Goal: Task Accomplishment & Management: Manage account settings

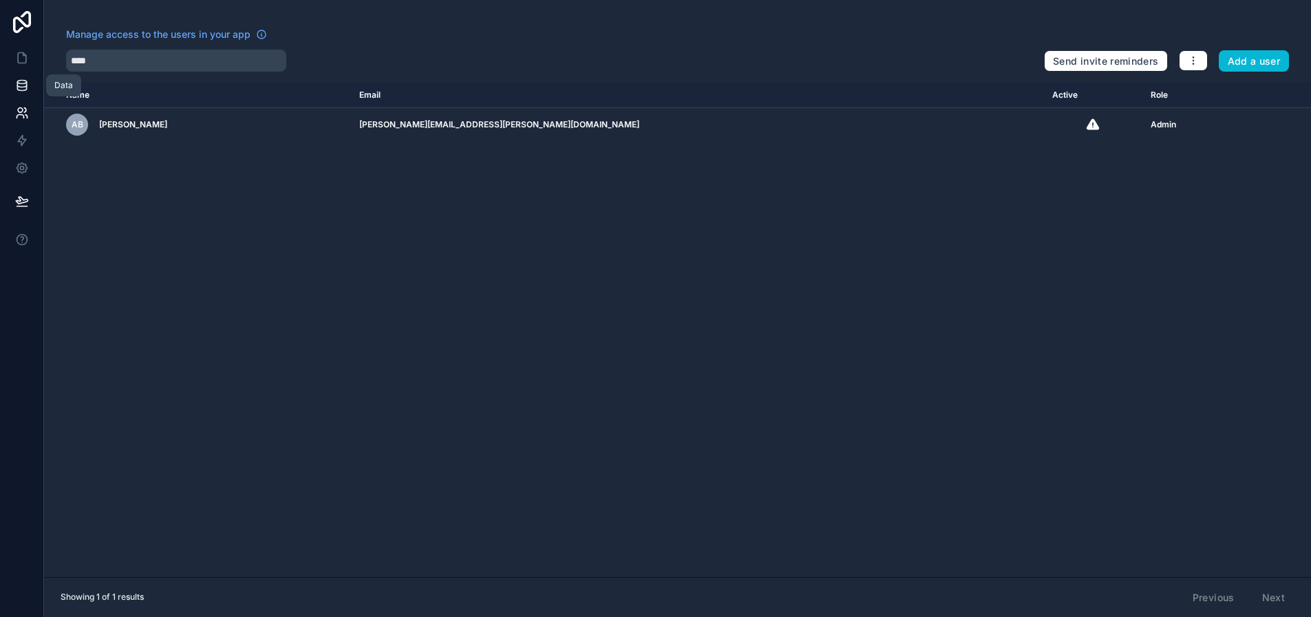
click at [25, 89] on icon at bounding box center [22, 85] width 14 height 14
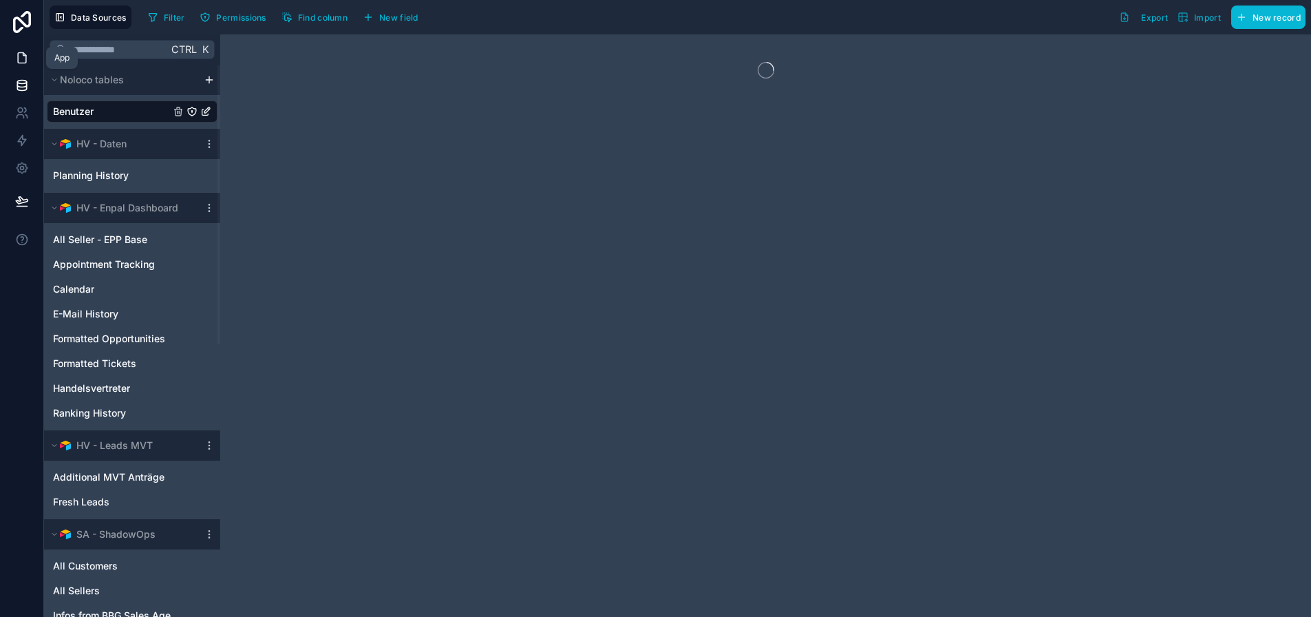
click at [18, 59] on icon at bounding box center [22, 58] width 8 height 10
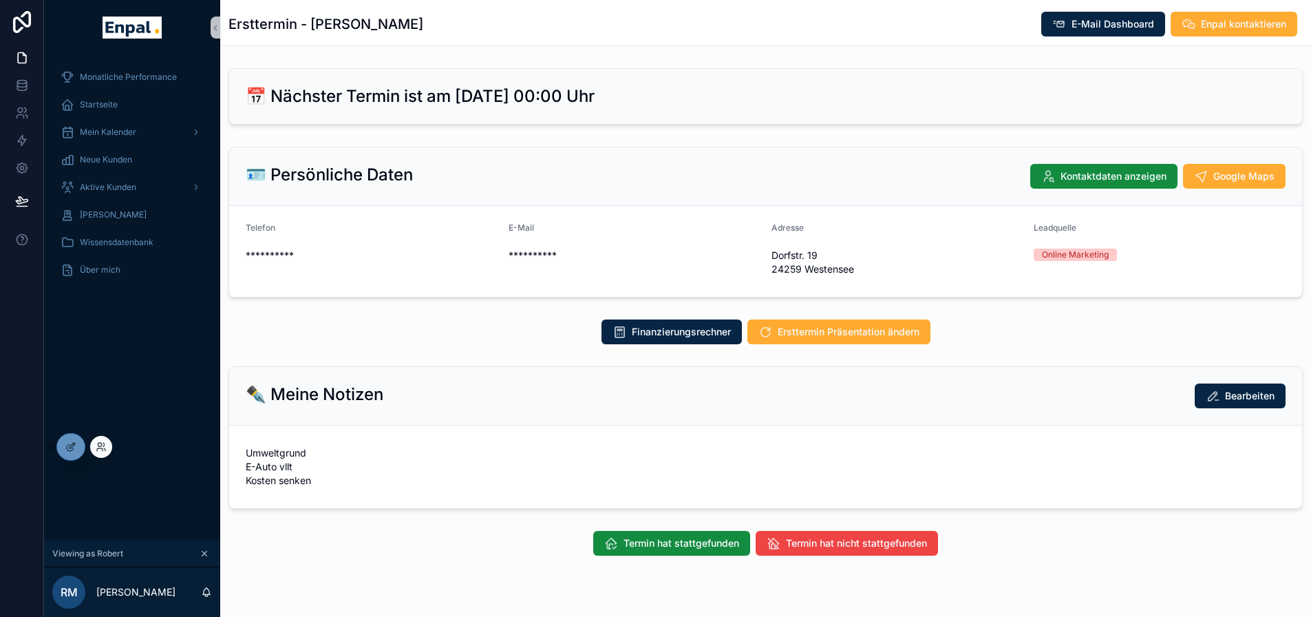
click at [98, 440] on div at bounding box center [101, 447] width 22 height 22
click at [97, 445] on icon at bounding box center [101, 446] width 11 height 11
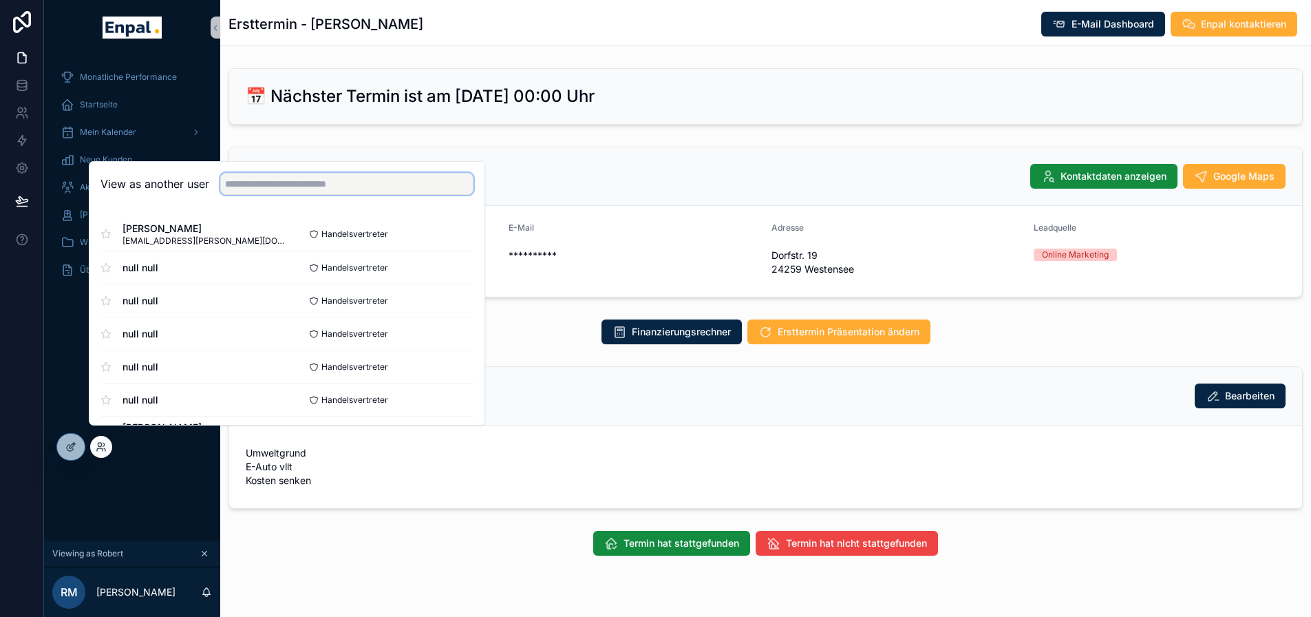
click at [255, 195] on input "text" at bounding box center [346, 184] width 253 height 22
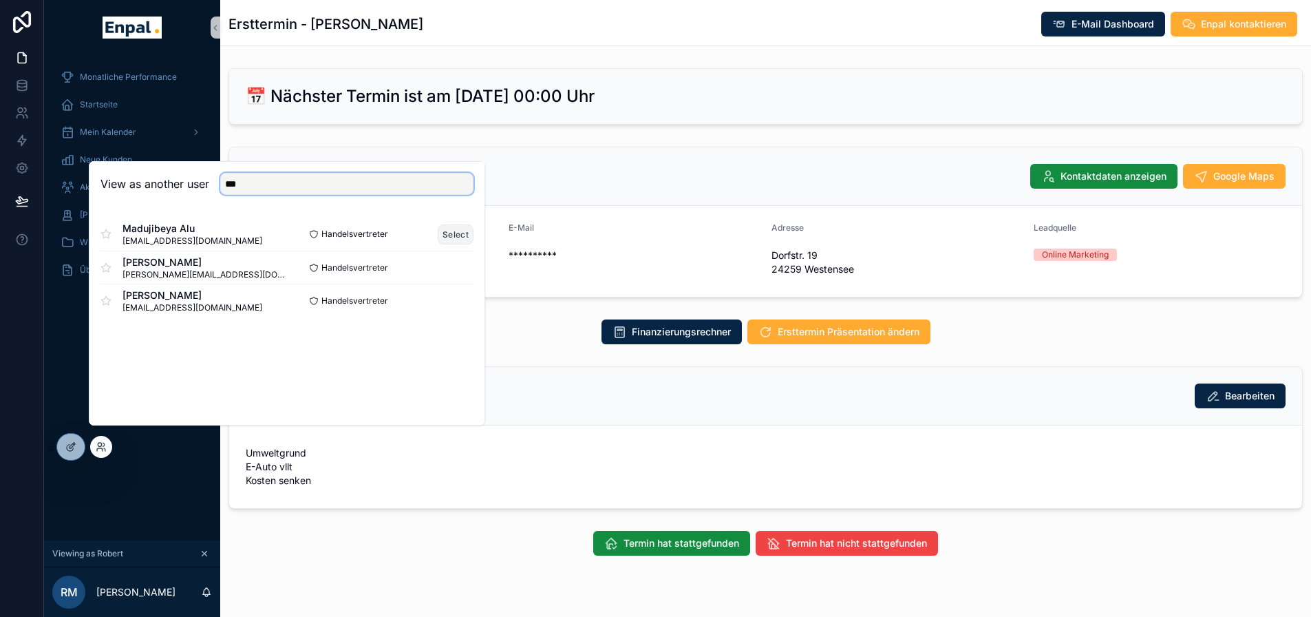
type input "***"
click at [468, 244] on button "Select" at bounding box center [456, 234] width 36 height 20
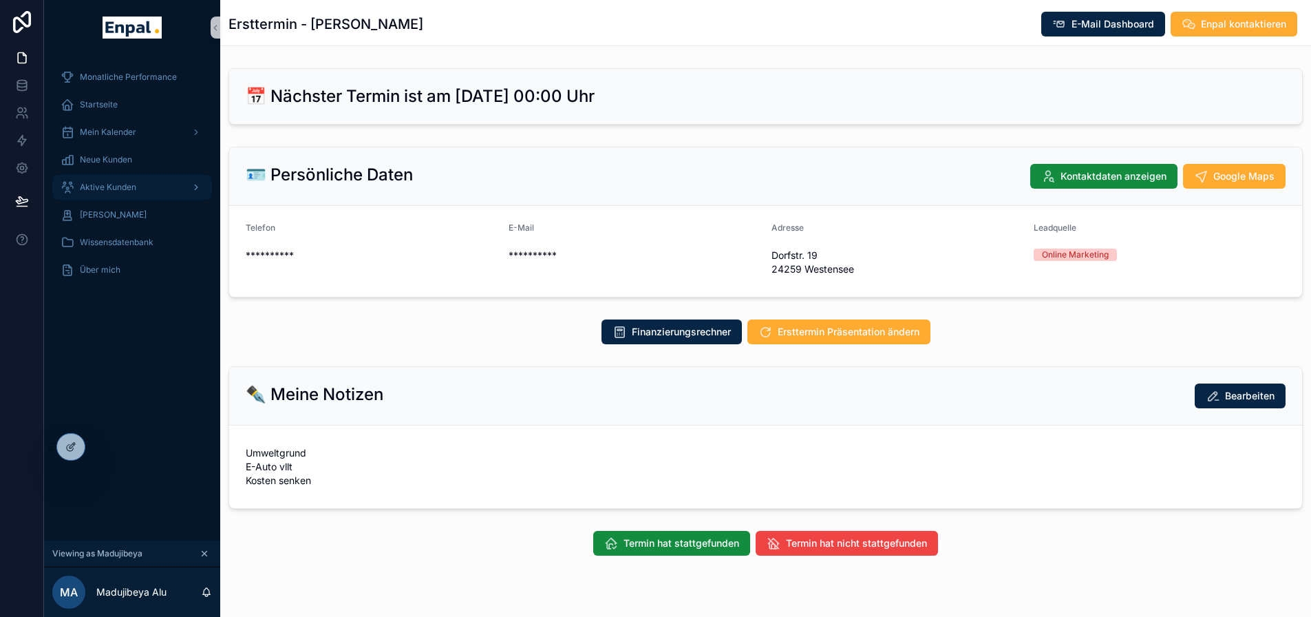
drag, startPoint x: 144, startPoint y: 181, endPoint x: 149, endPoint y: 188, distance: 8.8
click at [144, 181] on div "Aktive Kunden" at bounding box center [132, 187] width 143 height 22
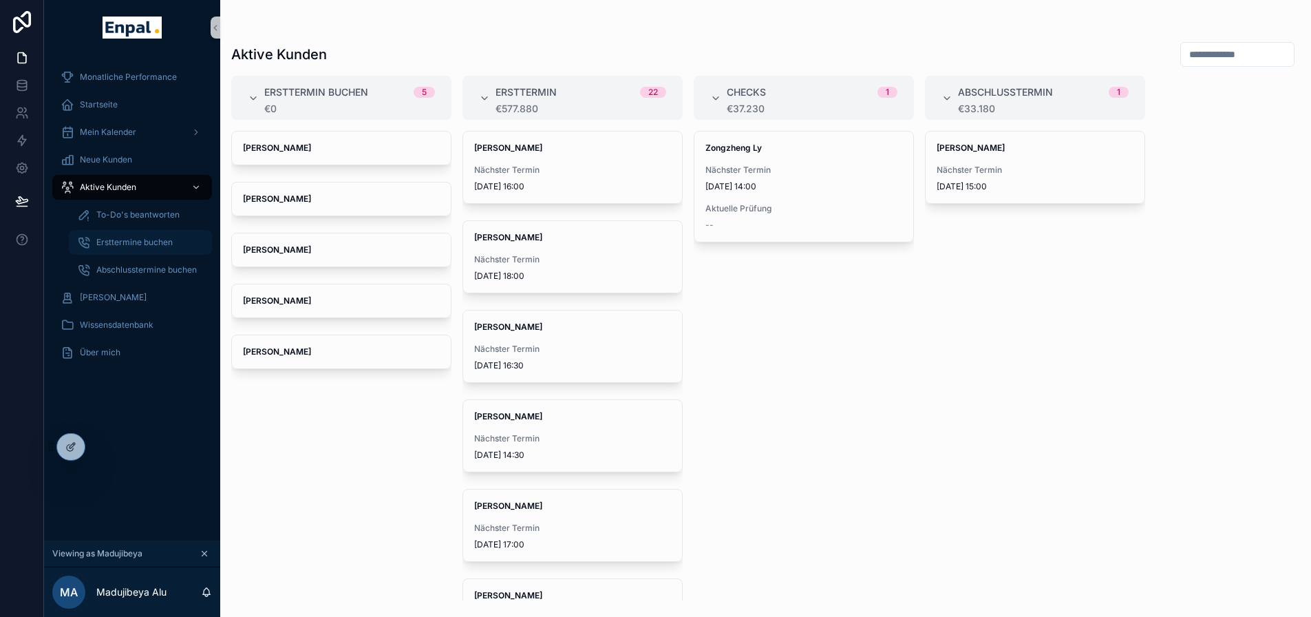
click at [136, 238] on span "Ersttermine buchen" at bounding box center [134, 242] width 76 height 11
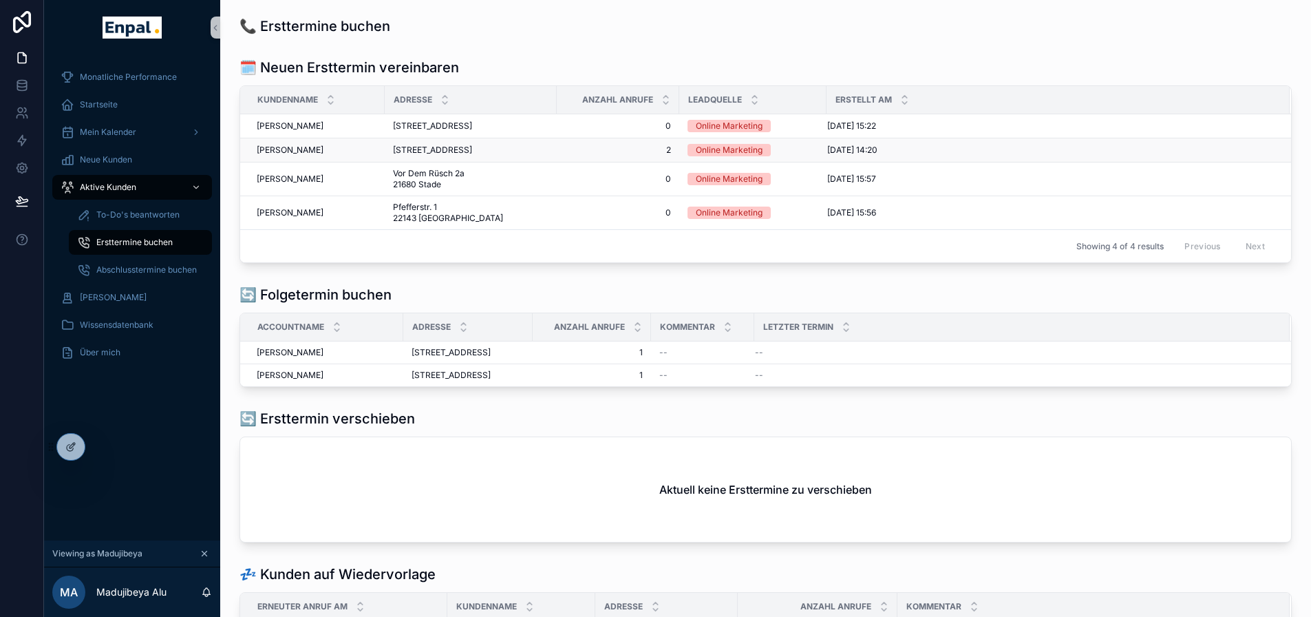
click at [472, 156] on span "[STREET_ADDRESS]" at bounding box center [432, 149] width 79 height 11
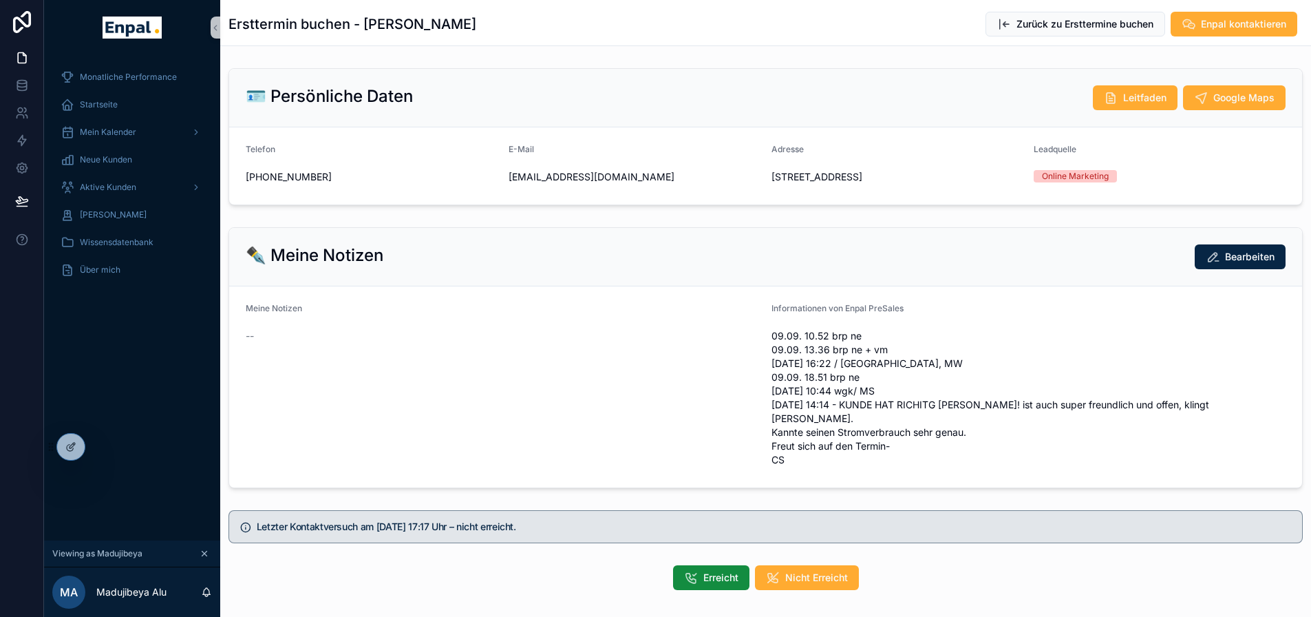
scroll to position [56, 0]
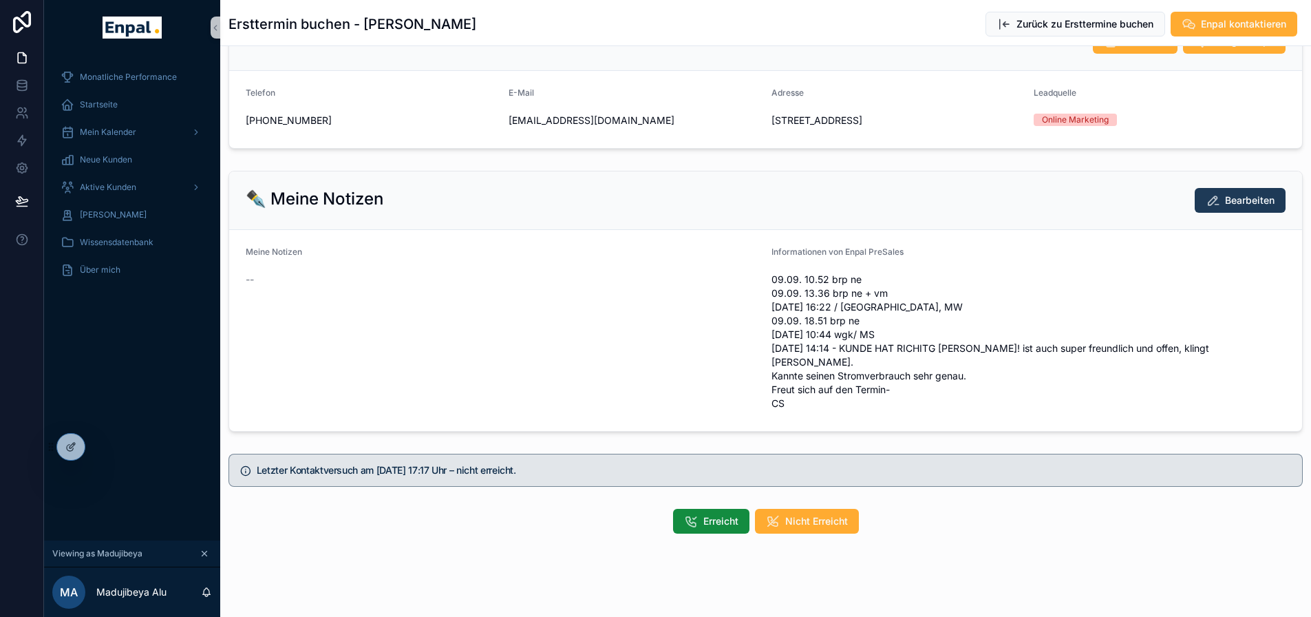
click at [1225, 213] on button "Bearbeiten" at bounding box center [1240, 200] width 91 height 25
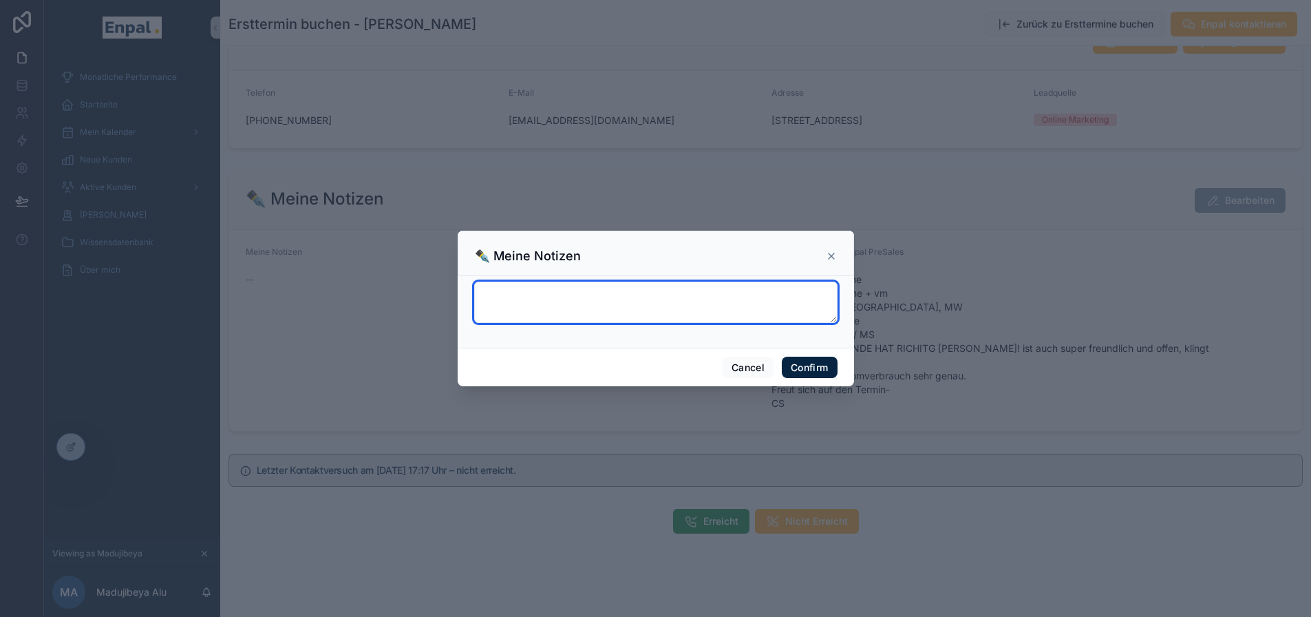
click at [593, 303] on textarea at bounding box center [655, 301] width 363 height 41
type textarea "*"
type textarea "**********"
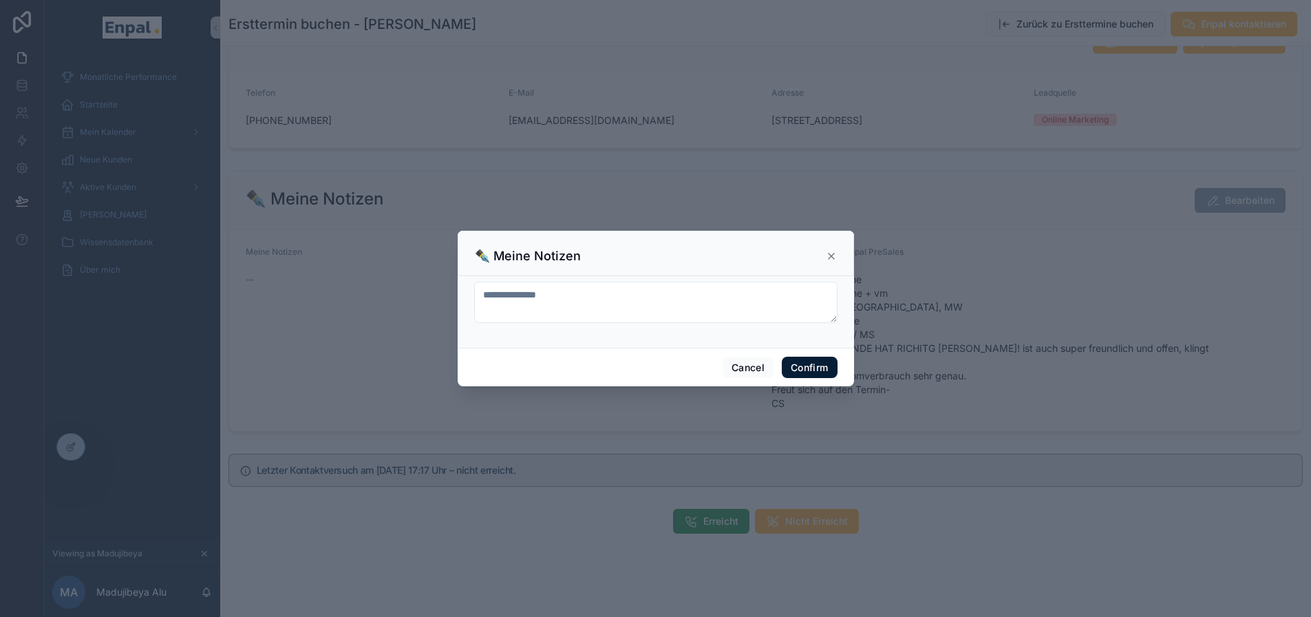
click at [799, 370] on button "Confirm" at bounding box center [809, 367] width 55 height 22
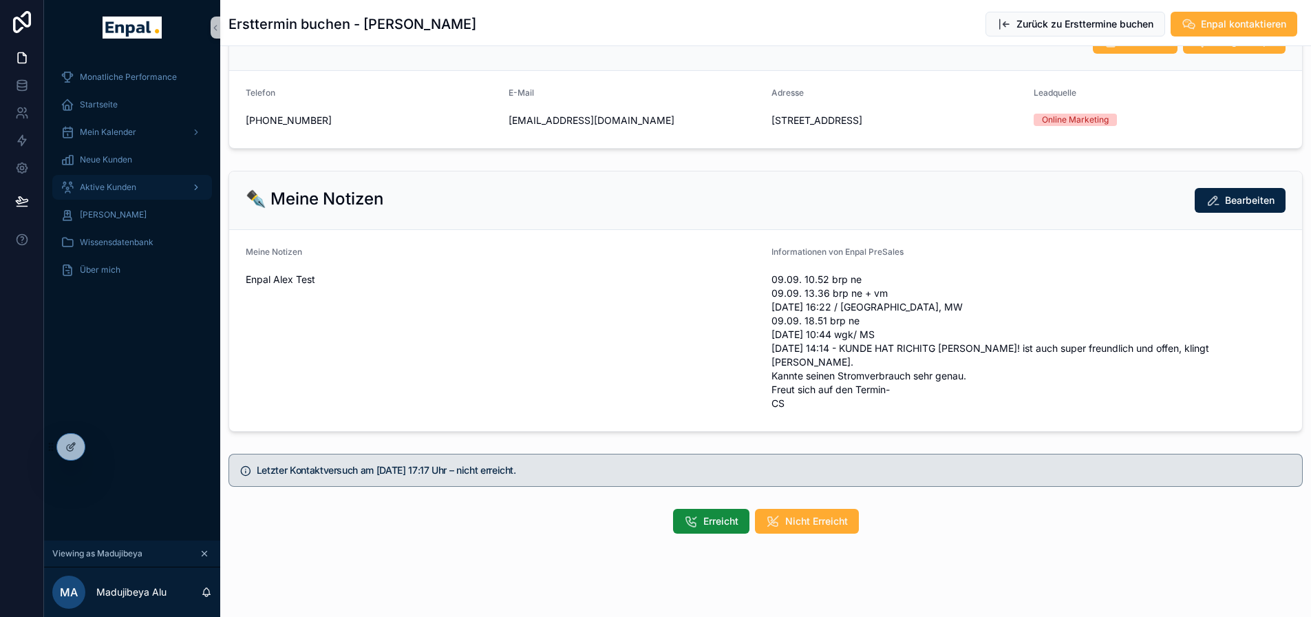
click at [133, 184] on span "Aktive Kunden" at bounding box center [108, 187] width 56 height 11
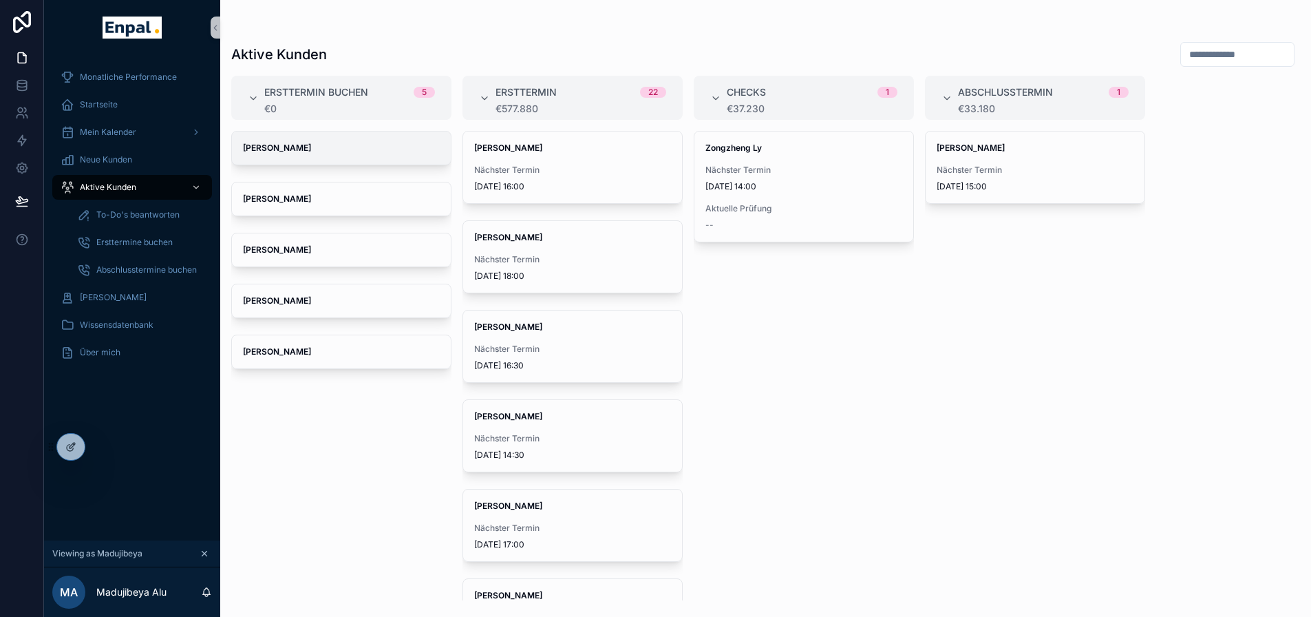
click at [326, 151] on span "[PERSON_NAME]" at bounding box center [341, 147] width 197 height 11
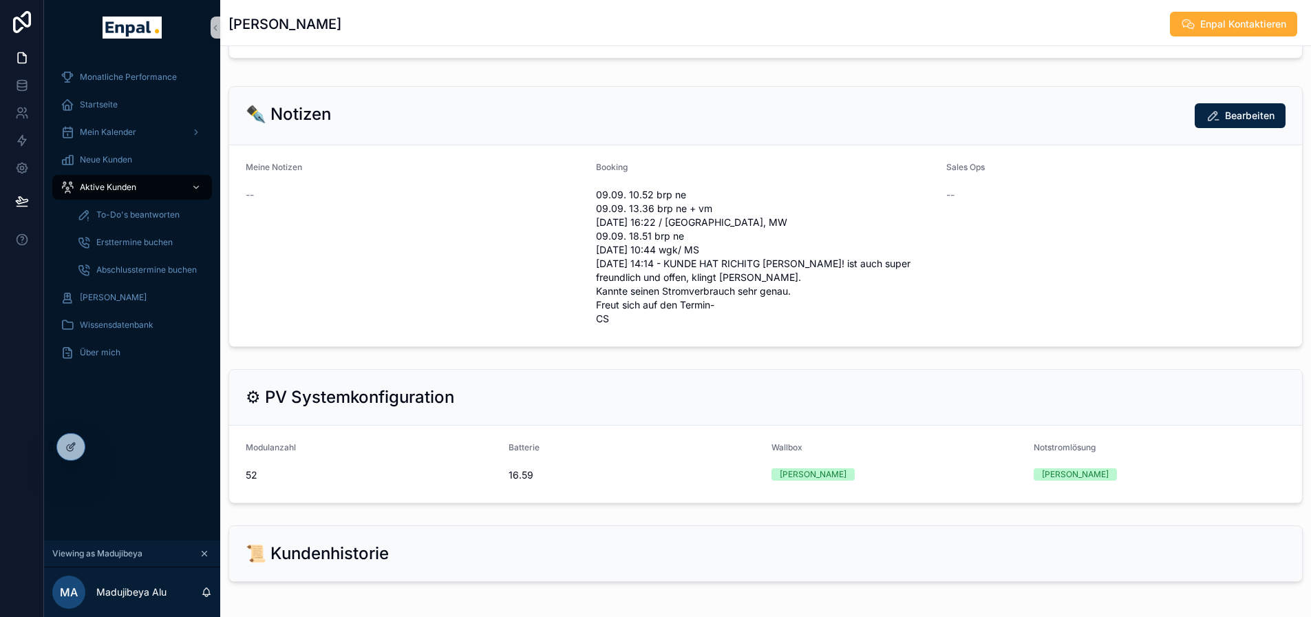
scroll to position [826, 0]
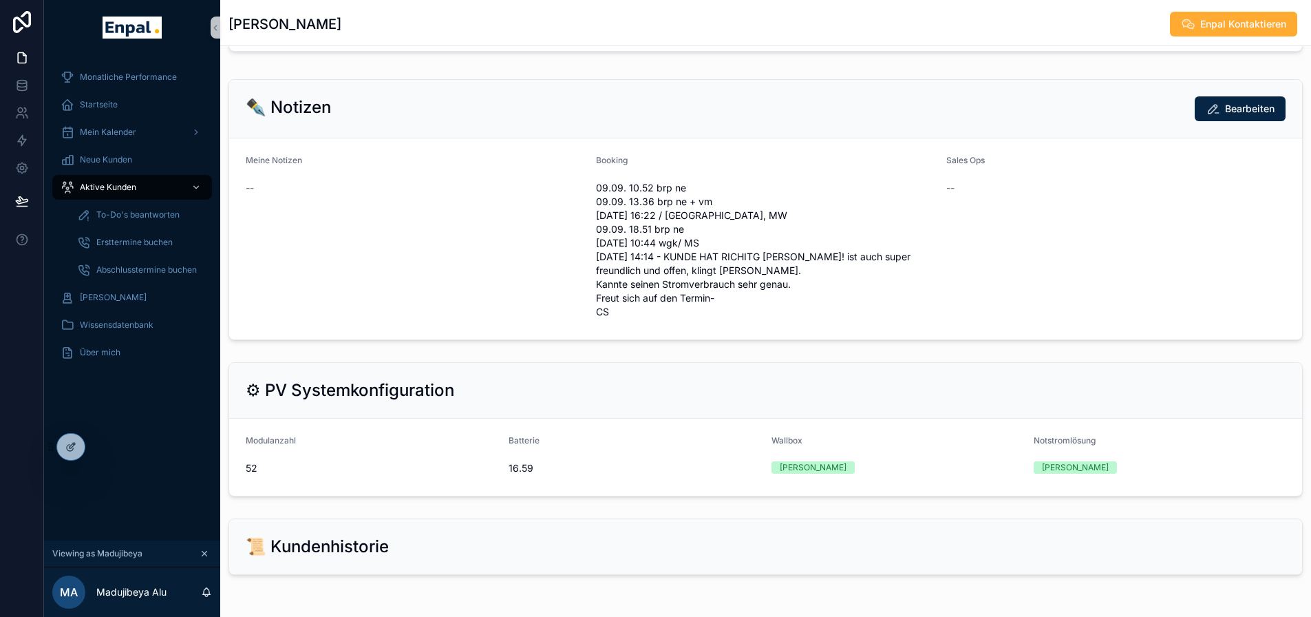
click at [359, 228] on div "Meine Notizen --" at bounding box center [415, 239] width 339 height 168
drag, startPoint x: 293, startPoint y: 204, endPoint x: 243, endPoint y: 204, distance: 50.2
click at [243, 204] on form "Meine Notizen -- Booking 09.09. 10.52 brp ne 09.09. 13.36 brp ne + vm [DATE] 16…" at bounding box center [765, 238] width 1073 height 201
click at [308, 195] on div "--" at bounding box center [415, 188] width 339 height 14
click at [334, 224] on div "Meine Notizen --" at bounding box center [415, 239] width 339 height 168
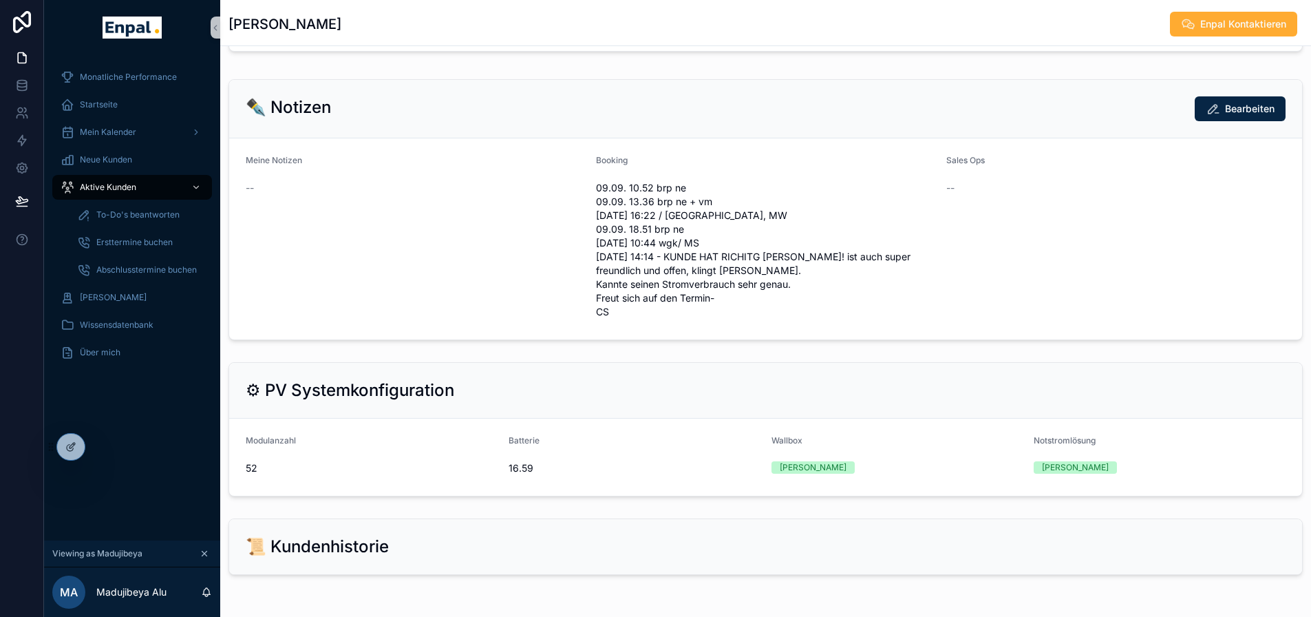
click at [371, 195] on div "--" at bounding box center [415, 188] width 339 height 14
drag, startPoint x: 330, startPoint y: 203, endPoint x: 238, endPoint y: 203, distance: 92.2
click at [238, 203] on form "Meine Notizen Enpal Alex Test Booking 09.09. 10.52 brp ne 09.09. 13.36 brp ne +…" at bounding box center [765, 238] width 1073 height 201
click at [352, 220] on div "Meine Notizen Enpal [PERSON_NAME]" at bounding box center [415, 239] width 339 height 168
drag, startPoint x: 350, startPoint y: 205, endPoint x: 252, endPoint y: 206, distance: 98.4
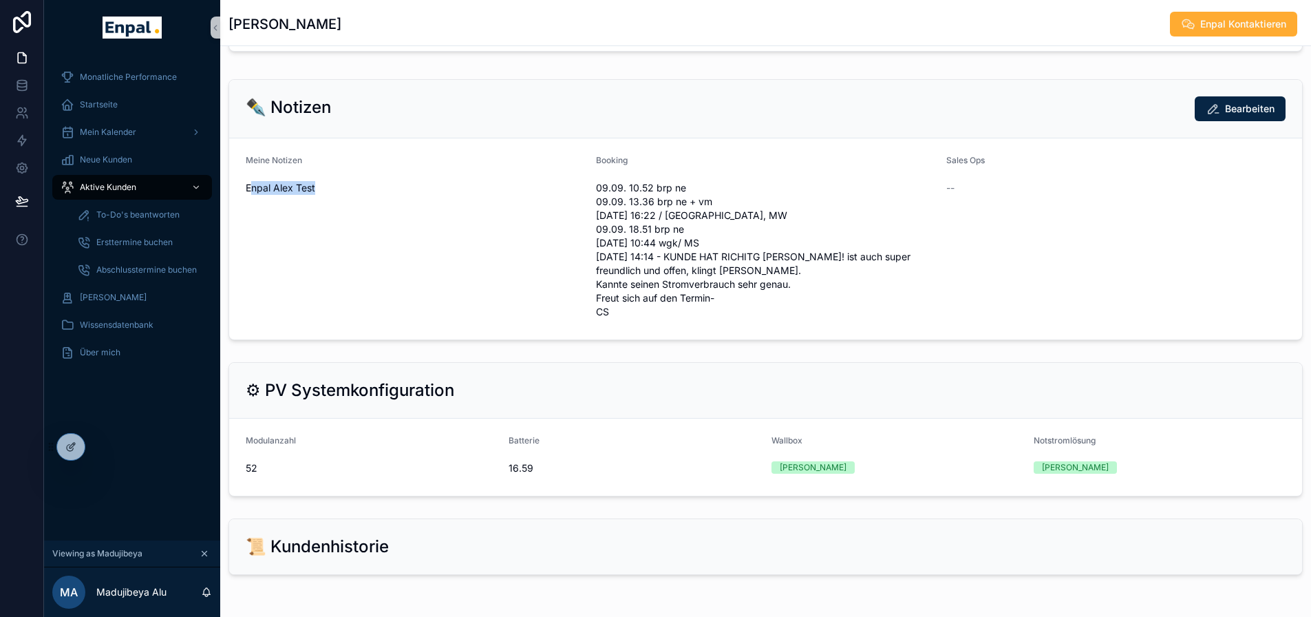
click at [252, 195] on span "Enpal Alex Test" at bounding box center [415, 188] width 339 height 14
drag, startPoint x: 425, startPoint y: 230, endPoint x: 503, endPoint y: 220, distance: 78.4
click at [426, 230] on div "Meine Notizen Enpal [PERSON_NAME]" at bounding box center [415, 239] width 339 height 168
click at [1217, 116] on icon "scrollable content" at bounding box center [1213, 109] width 14 height 14
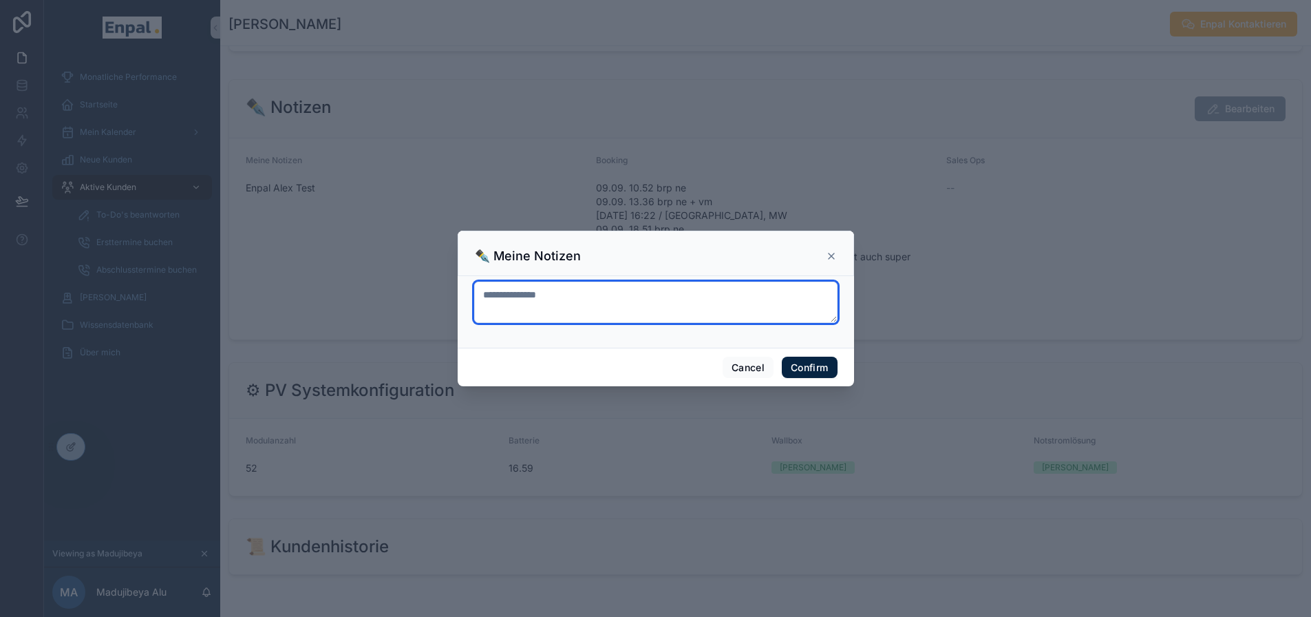
click at [568, 306] on textarea "**********" at bounding box center [655, 301] width 363 height 41
type textarea "**********"
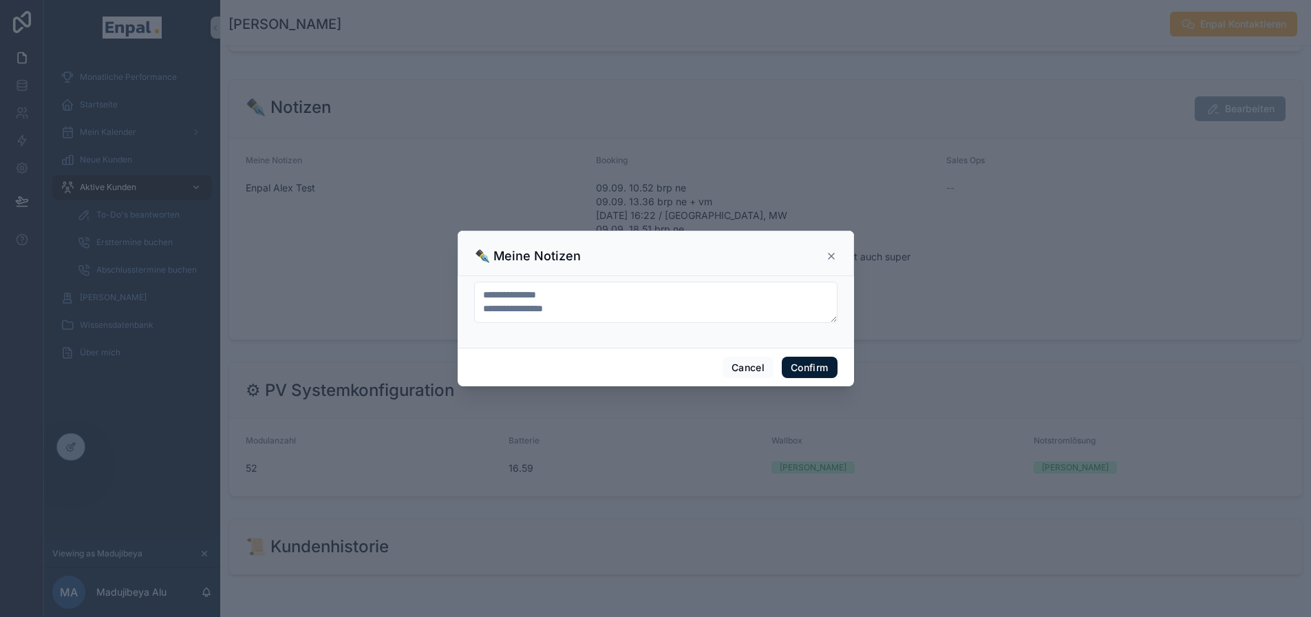
click at [812, 366] on button "Confirm" at bounding box center [809, 367] width 55 height 22
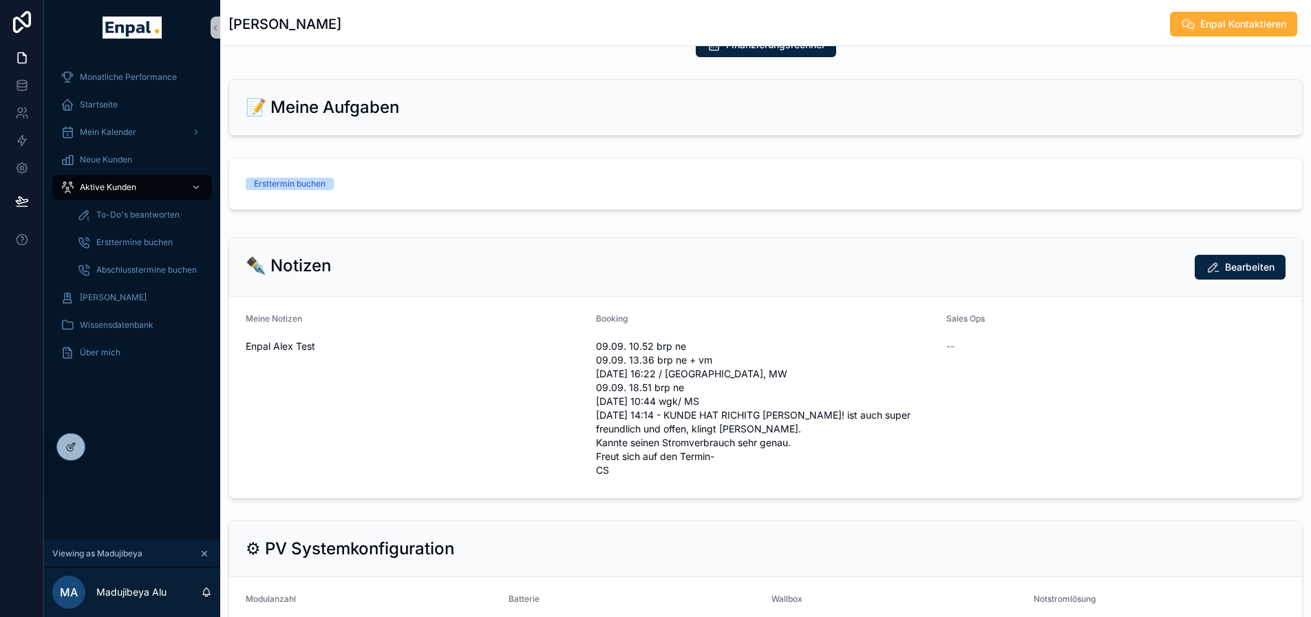
scroll to position [757, 0]
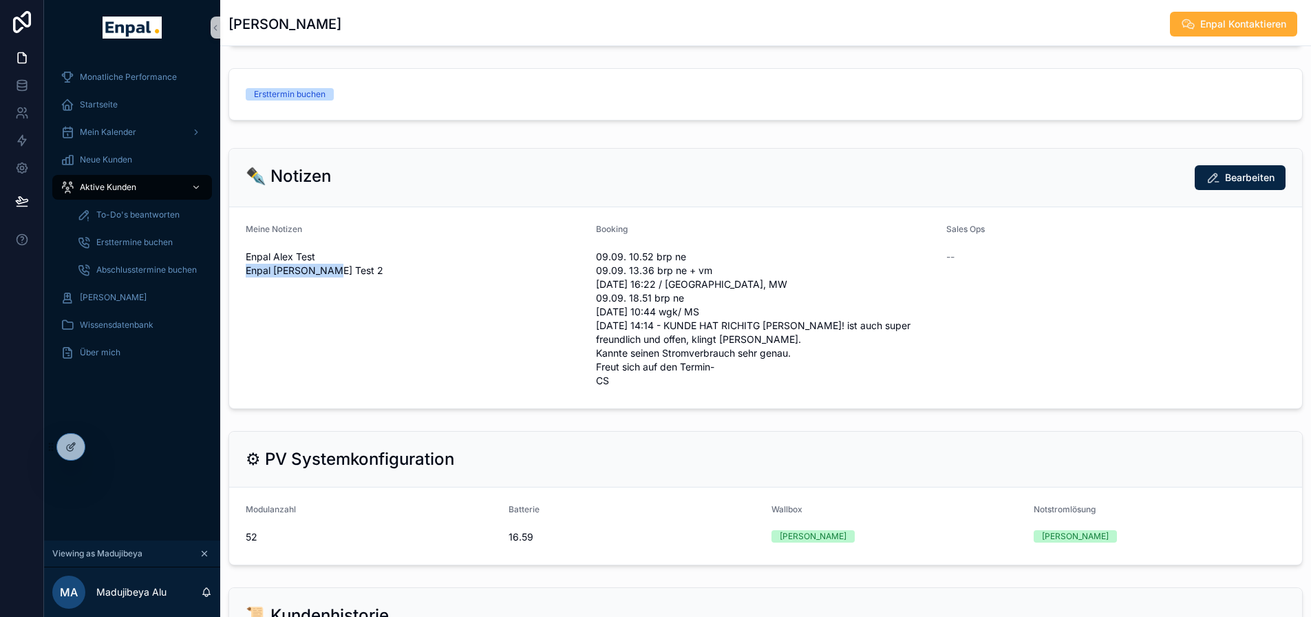
drag, startPoint x: 361, startPoint y: 285, endPoint x: 243, endPoint y: 290, distance: 118.4
click at [243, 290] on form "Meine Notizen Enpal Alex Test Enpal [PERSON_NAME] Test 2 Booking 09.09. 10.52 b…" at bounding box center [765, 307] width 1073 height 201
click at [424, 281] on div "Enpal Alex Test Enpal [PERSON_NAME] Test 2" at bounding box center [415, 264] width 339 height 36
click at [374, 100] on div "Ersttermin buchen" at bounding box center [370, 94] width 248 height 12
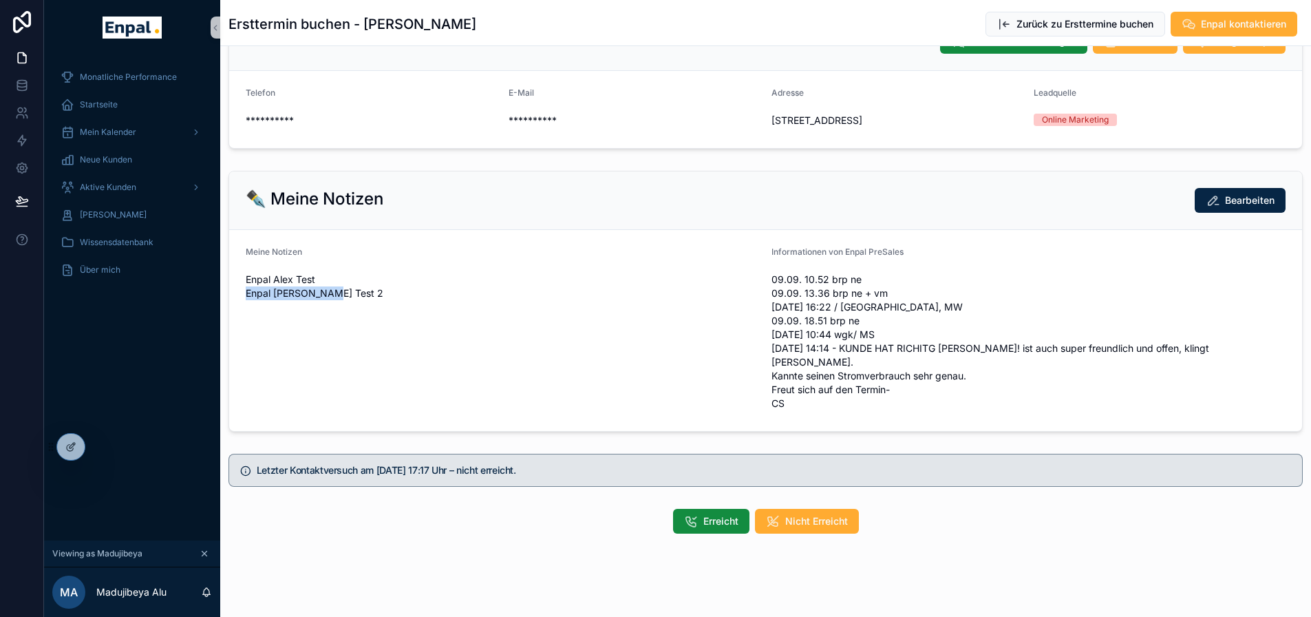
drag, startPoint x: 347, startPoint y: 305, endPoint x: 248, endPoint y: 304, distance: 99.1
click at [248, 300] on span "Enpal Alex Test Enpal [PERSON_NAME] Test 2" at bounding box center [503, 286] width 515 height 28
click at [446, 318] on div "Meine Notizen Enpal Alex Test Enpal [PERSON_NAME] Test 2" at bounding box center [503, 330] width 515 height 168
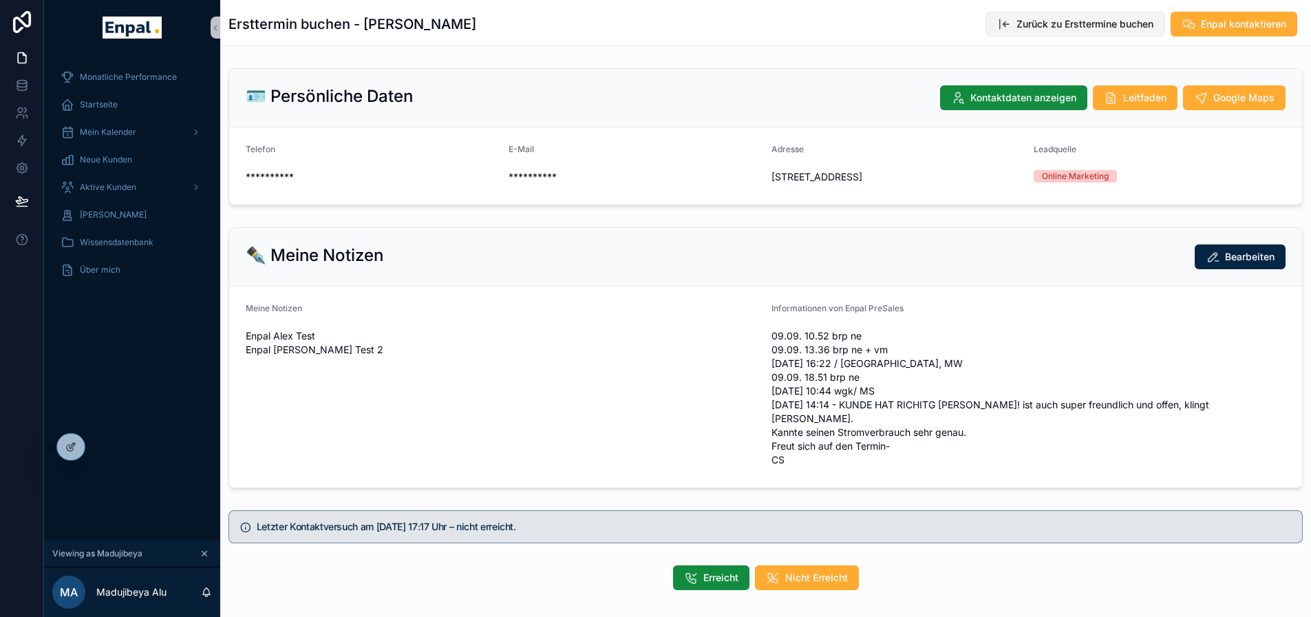
click at [1067, 23] on span "Zurück zu Ersttermine buchen" at bounding box center [1084, 24] width 137 height 14
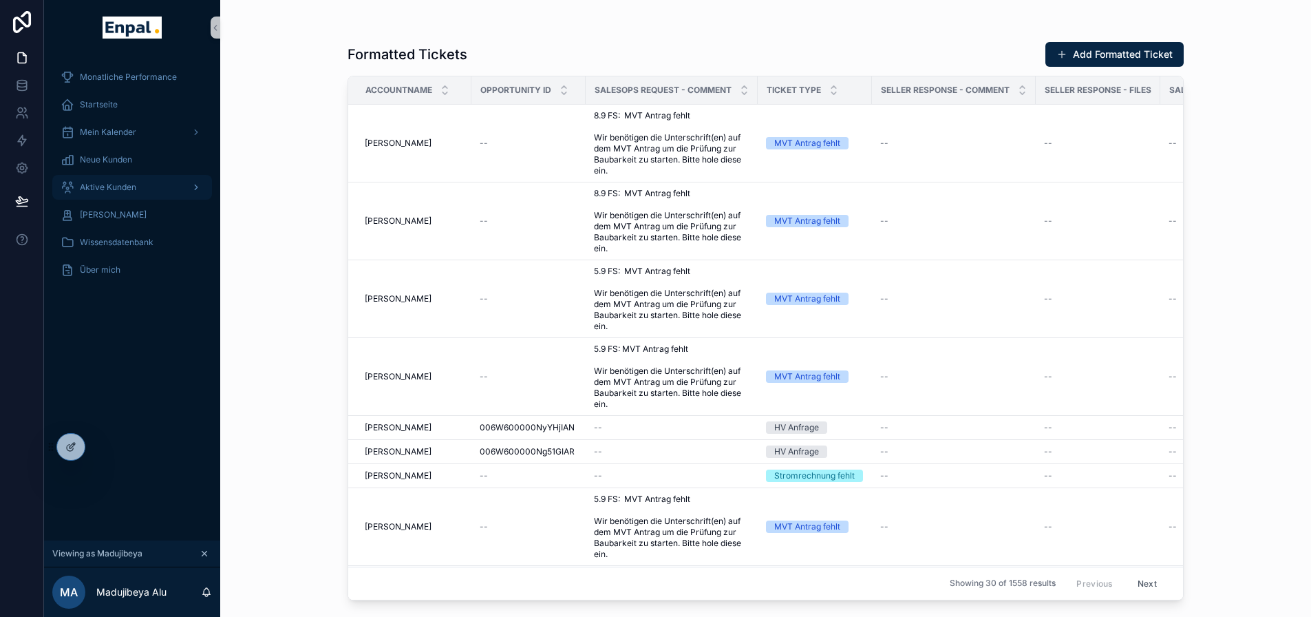
click at [116, 194] on div "Aktive Kunden" at bounding box center [132, 187] width 143 height 22
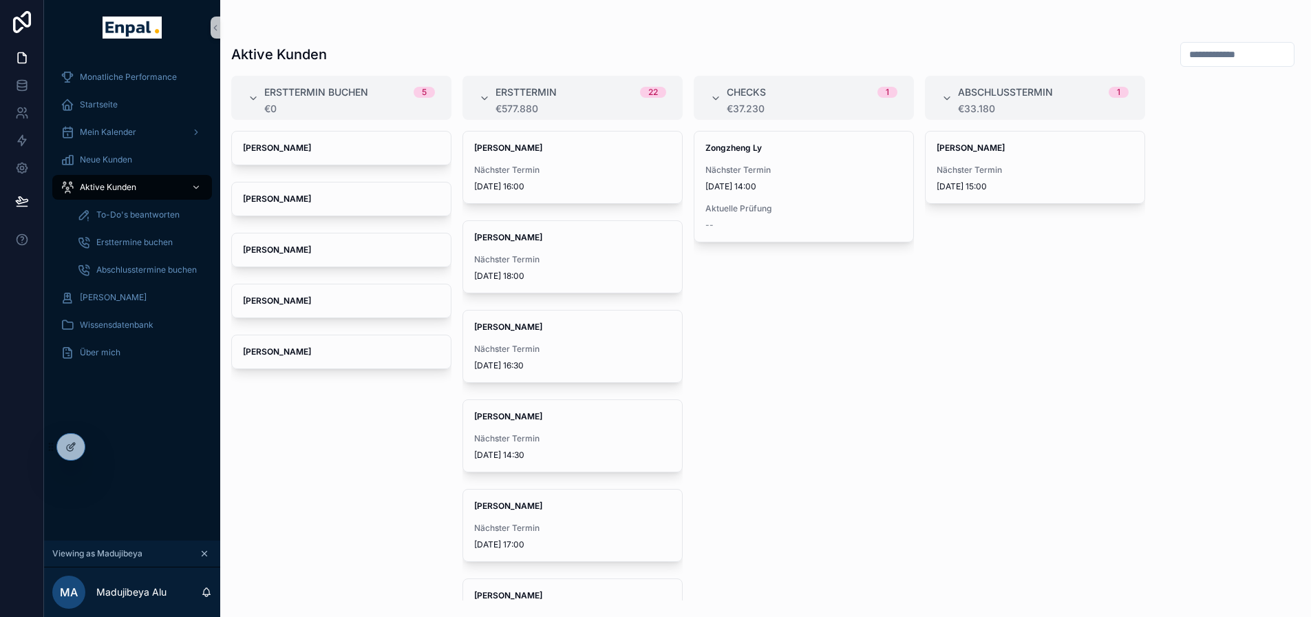
click at [326, 143] on span "[PERSON_NAME]" at bounding box center [341, 147] width 197 height 11
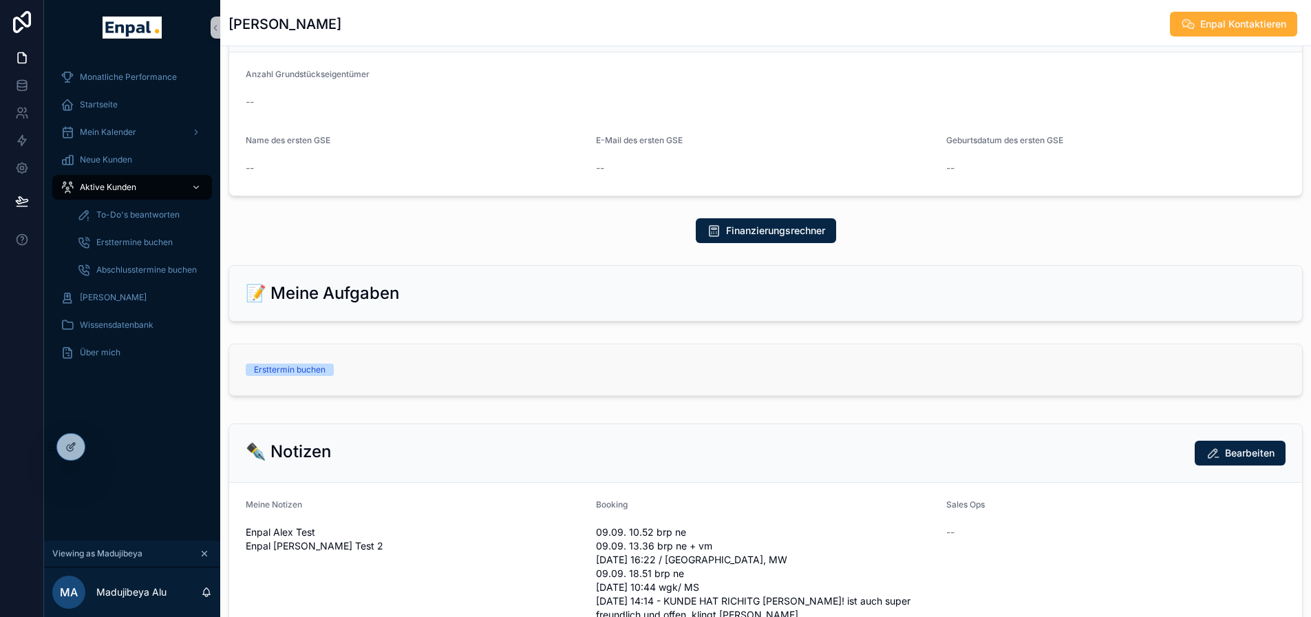
click at [449, 395] on link "Ersttermin buchen" at bounding box center [765, 369] width 1073 height 51
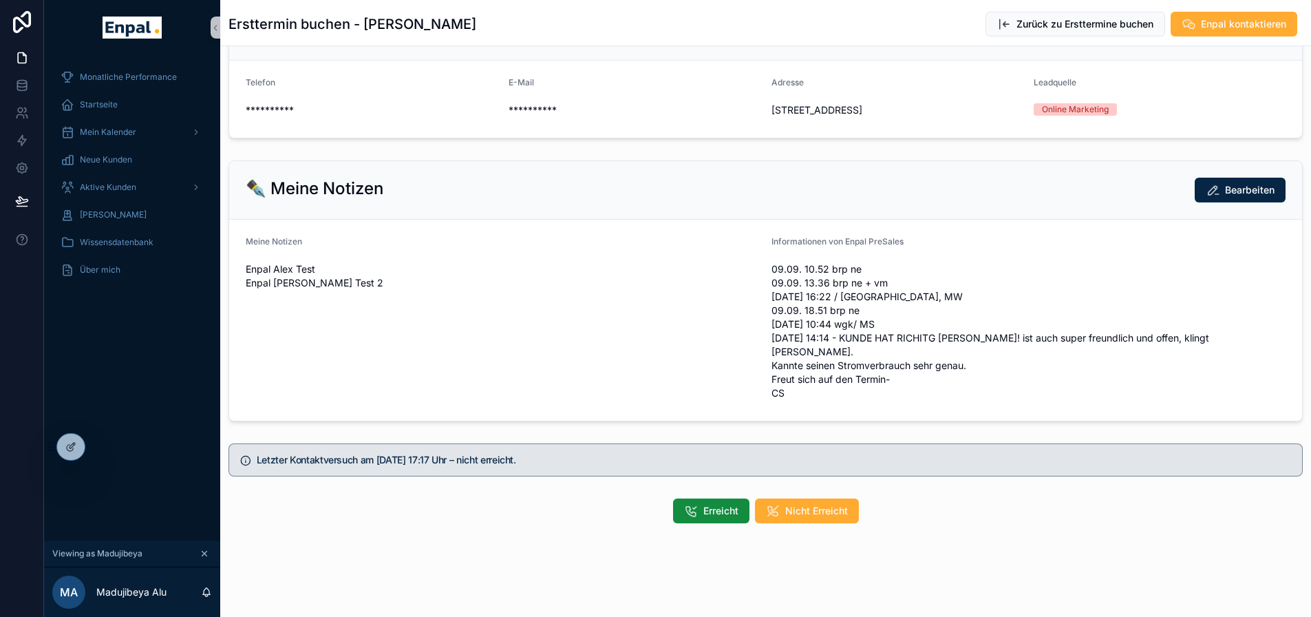
scroll to position [56, 0]
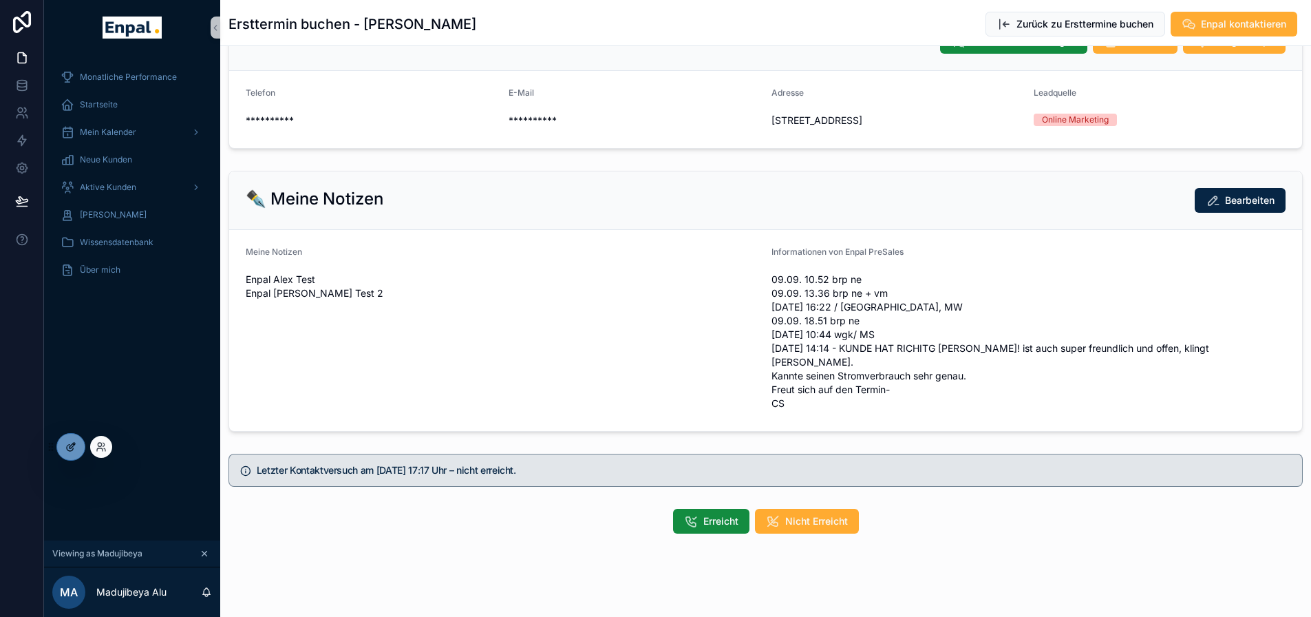
click at [63, 451] on div at bounding box center [71, 446] width 28 height 26
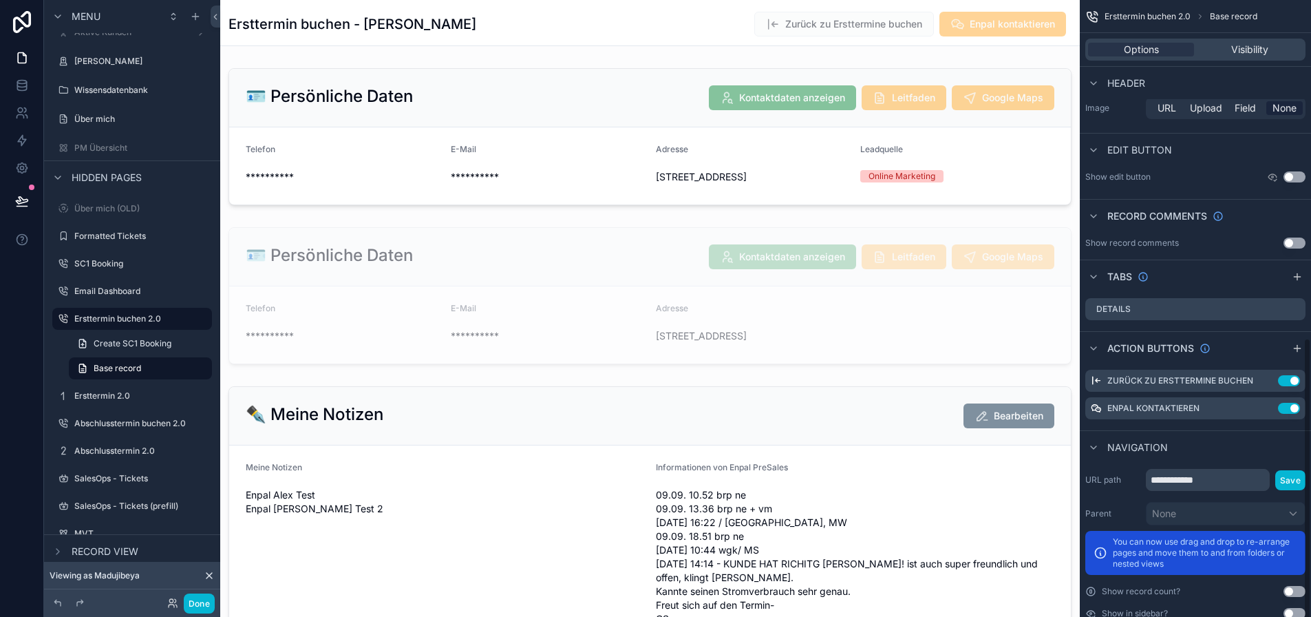
scroll to position [730, 0]
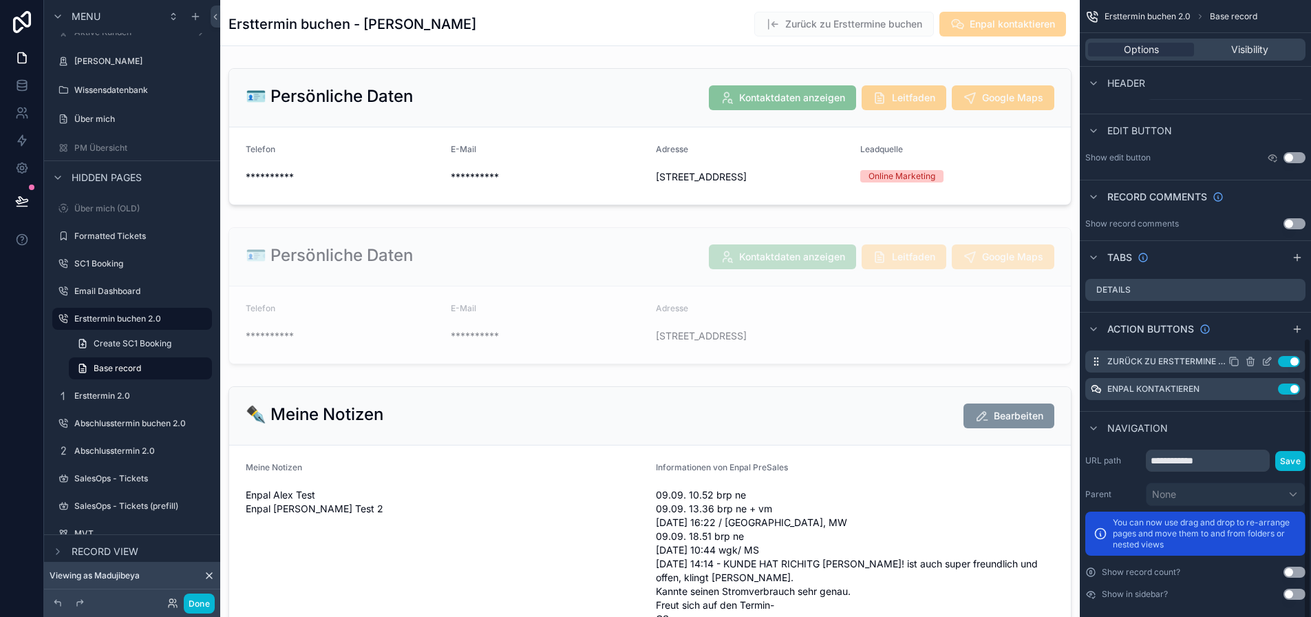
click at [1271, 363] on icon "scrollable content" at bounding box center [1268, 360] width 6 height 6
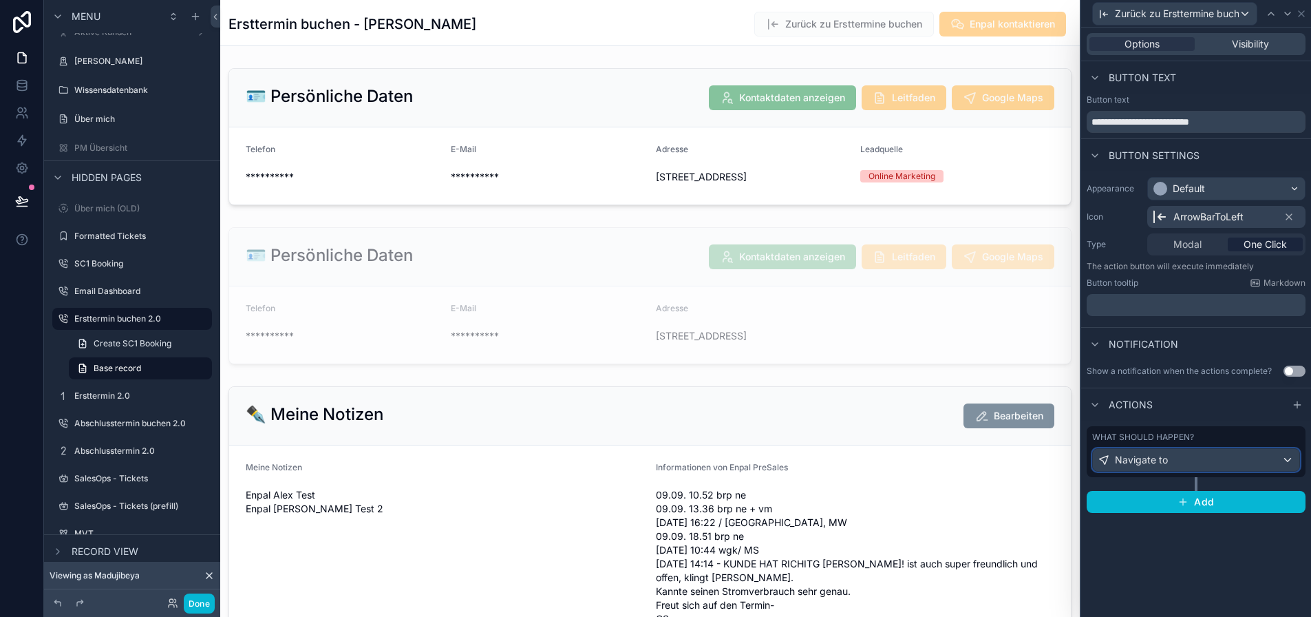
click at [1193, 464] on div "Navigate to" at bounding box center [1196, 460] width 206 height 22
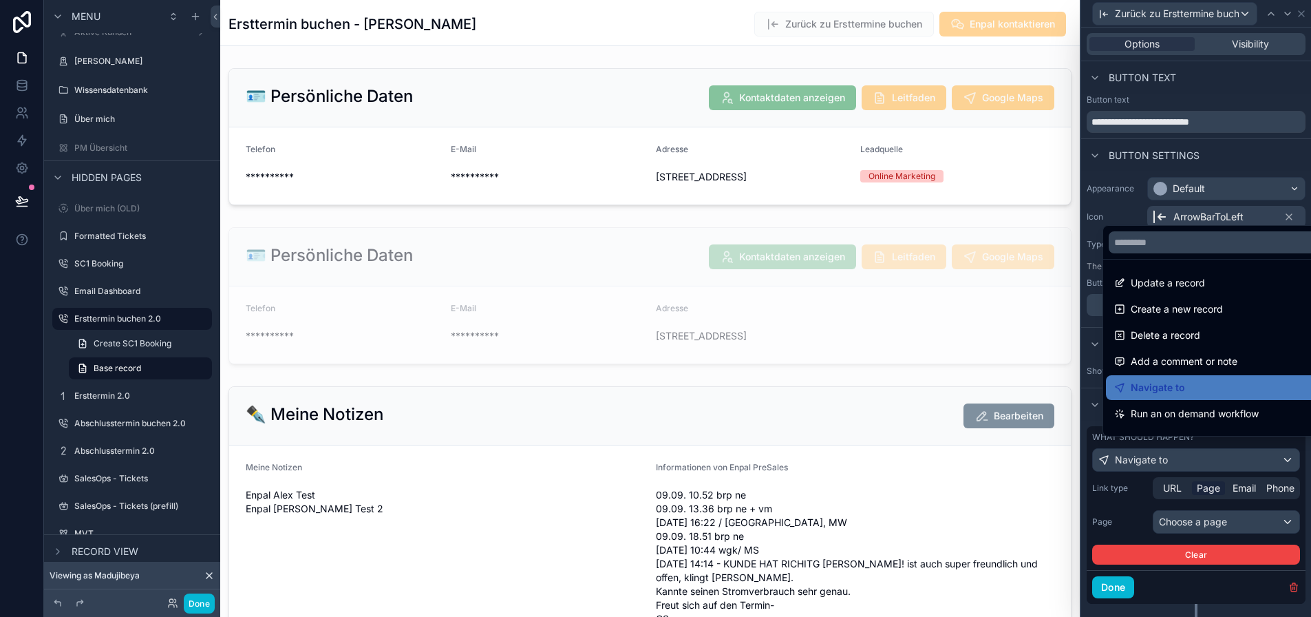
click at [1213, 464] on div at bounding box center [1196, 308] width 230 height 617
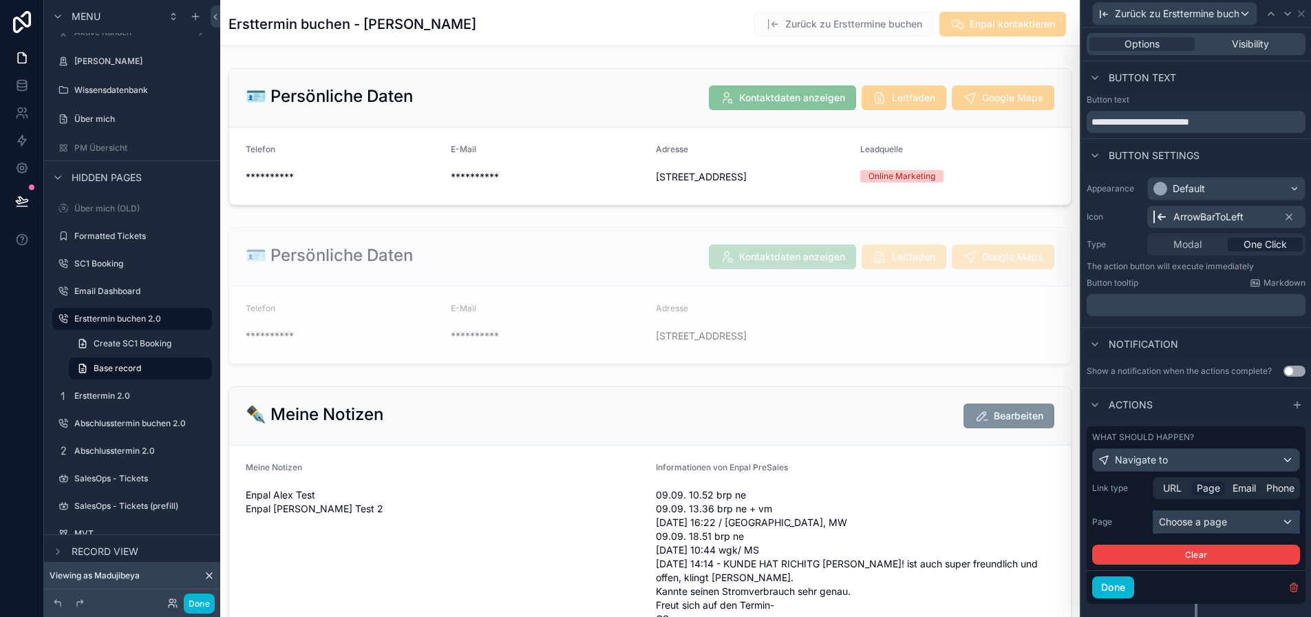
click at [1212, 522] on div "Choose a page" at bounding box center [1226, 522] width 146 height 22
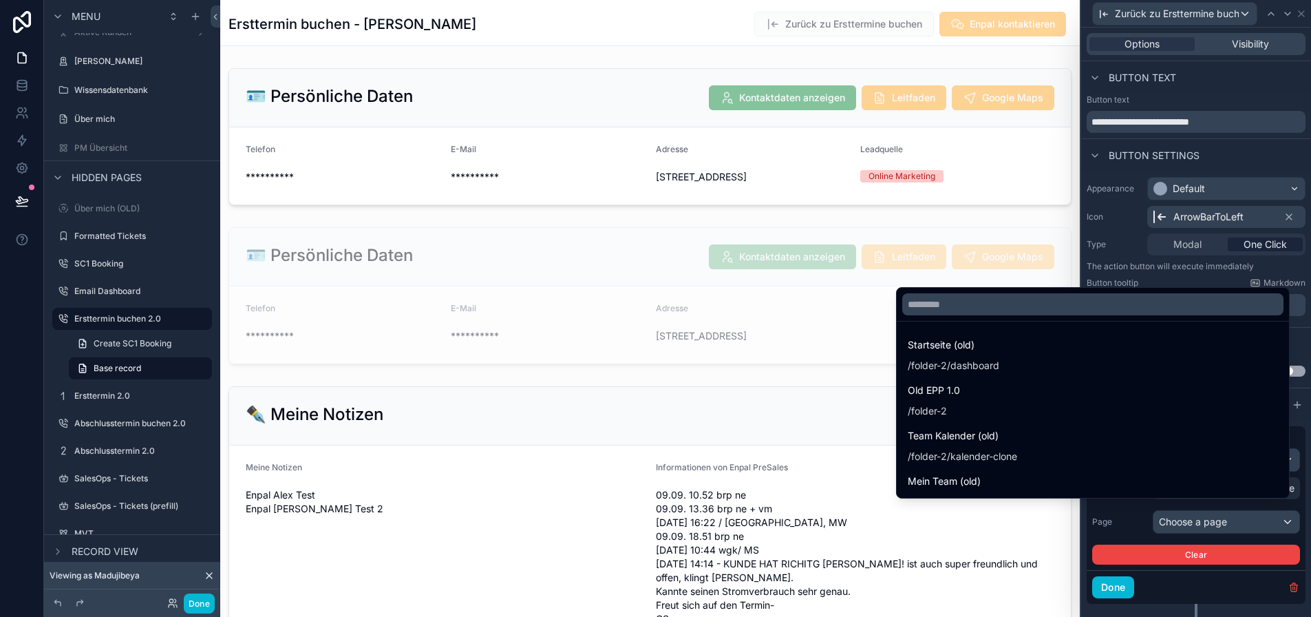
click at [1221, 517] on div at bounding box center [1196, 308] width 230 height 617
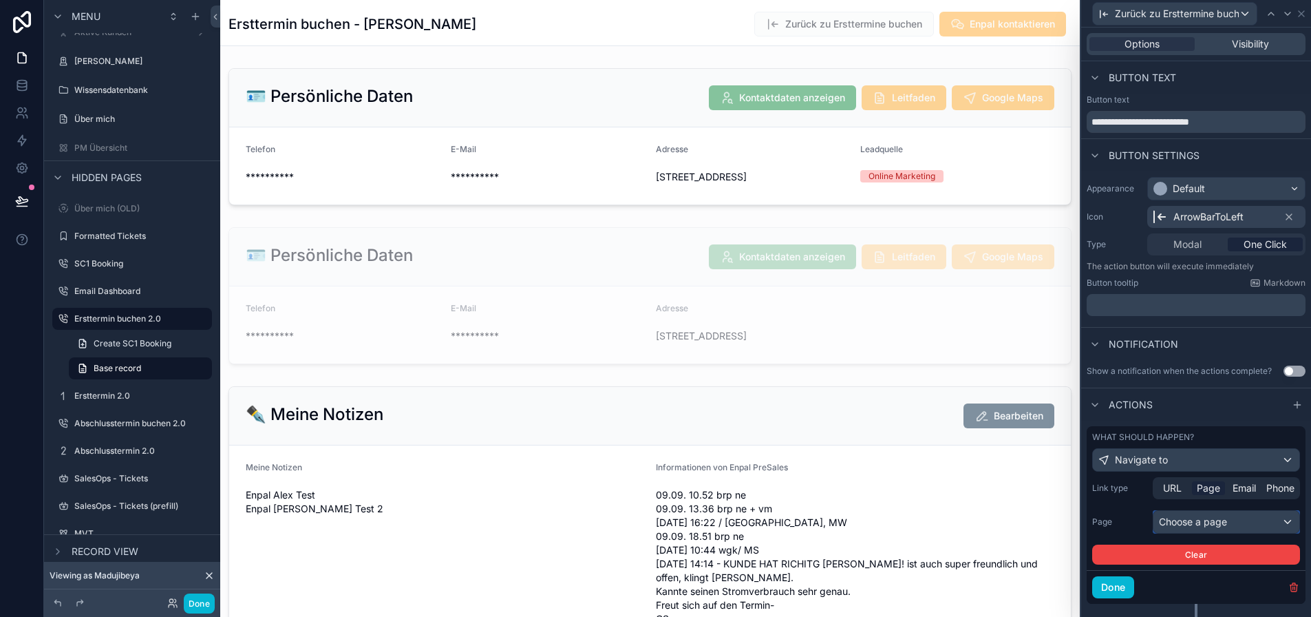
click at [1206, 515] on div "Choose a page" at bounding box center [1226, 522] width 146 height 22
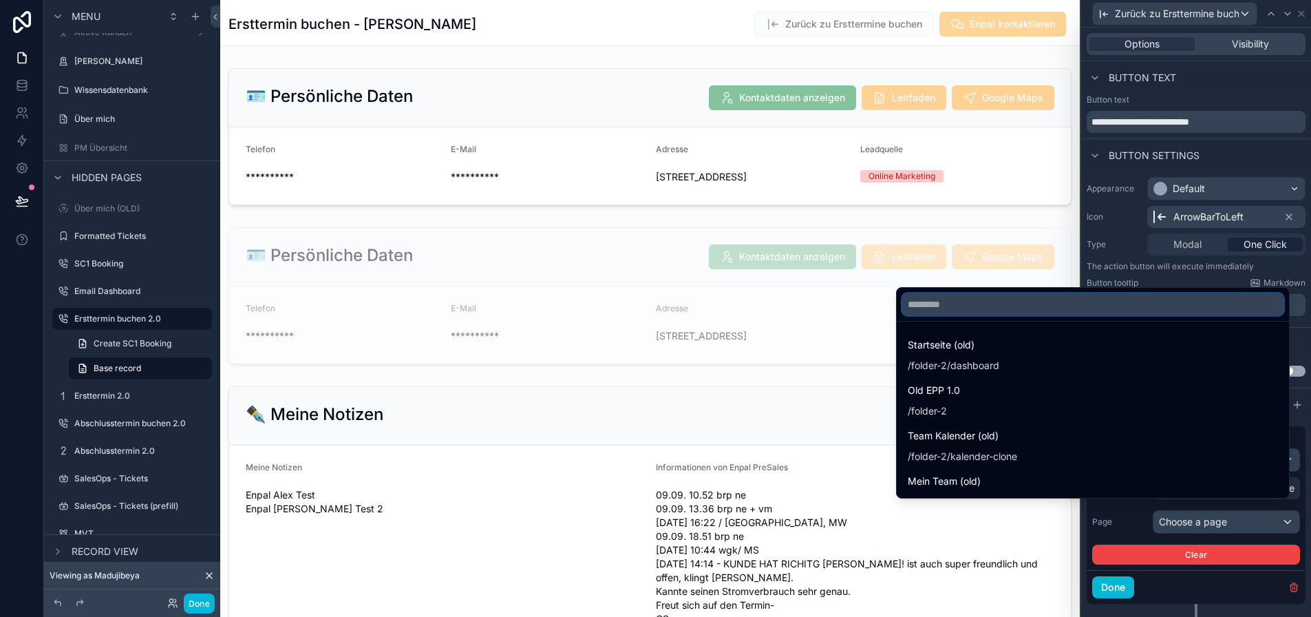
click at [1045, 315] on input "text" at bounding box center [1092, 304] width 381 height 22
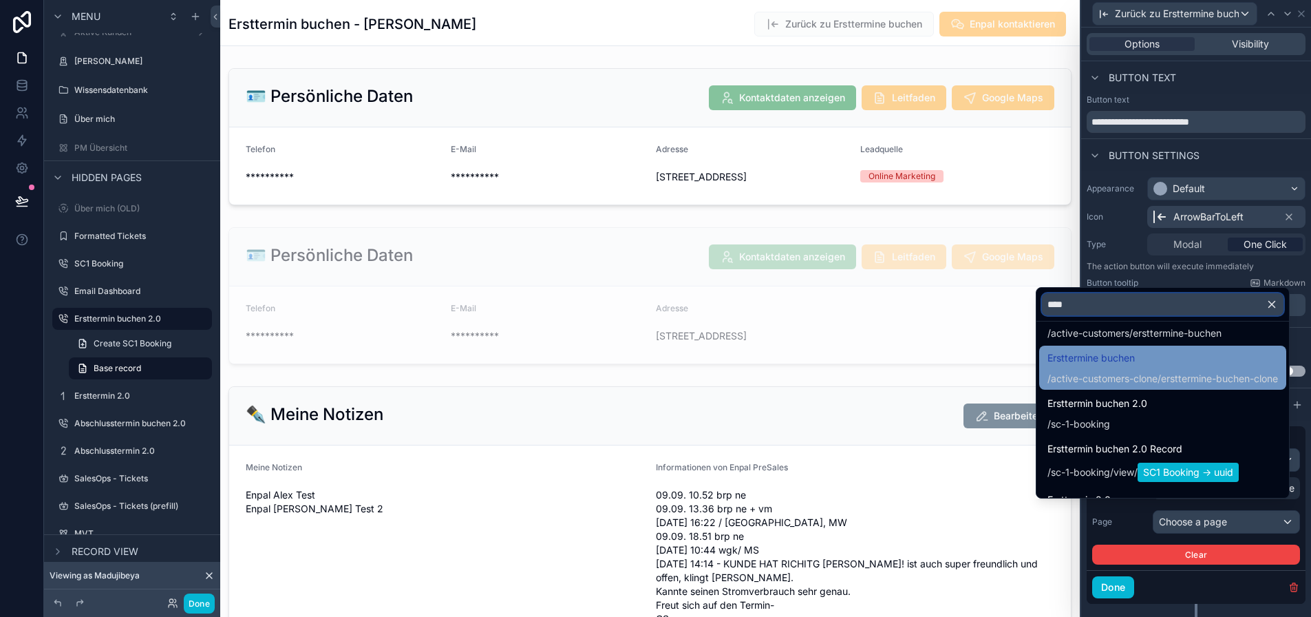
scroll to position [0, 0]
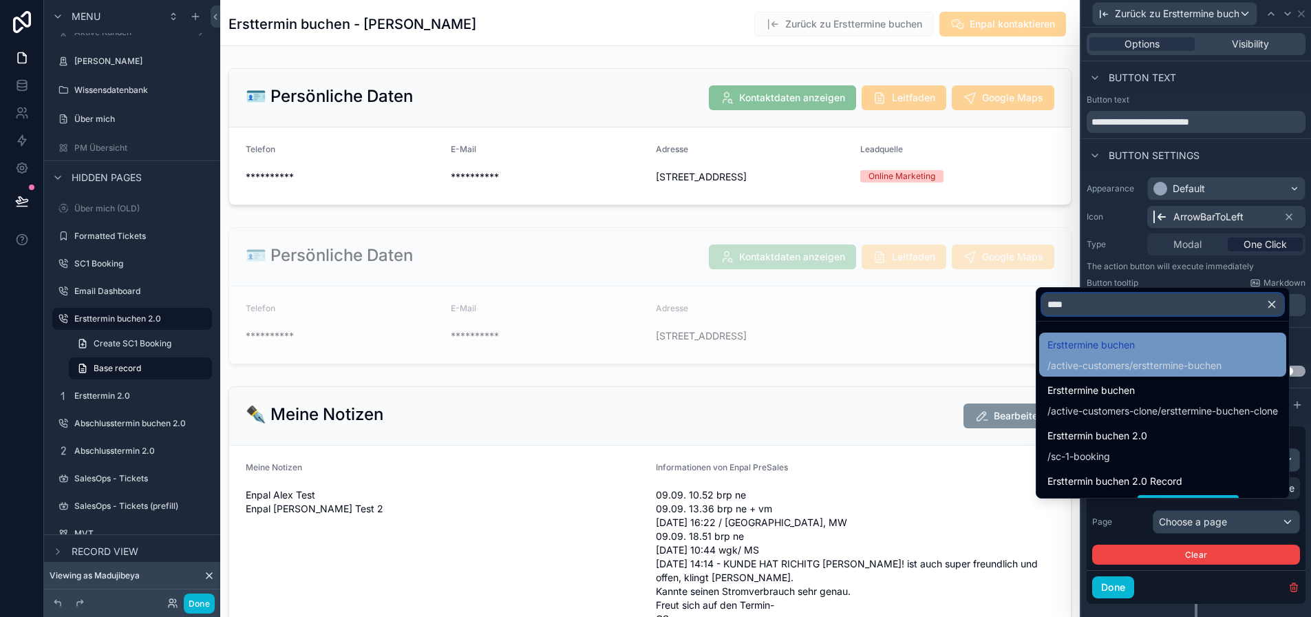
type input "****"
click at [1239, 369] on div "Ersttermine buchen /active-customers/ersttermine-buchen" at bounding box center [1162, 354] width 231 height 36
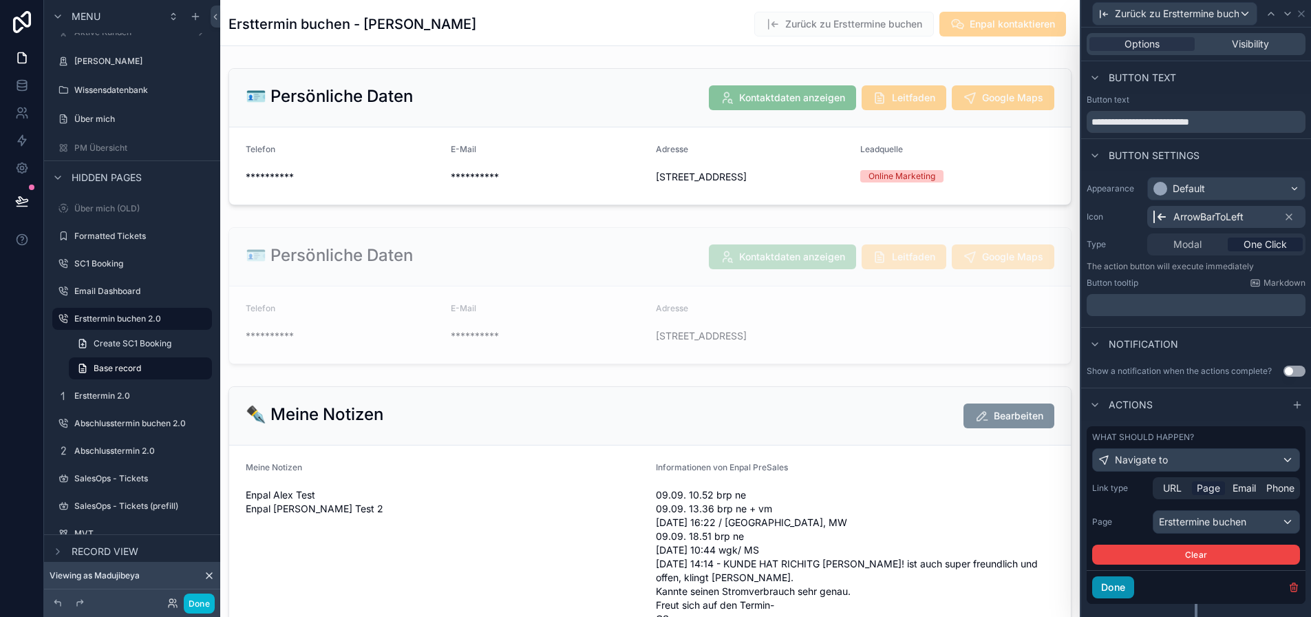
click at [1134, 588] on button "Done" at bounding box center [1113, 587] width 42 height 22
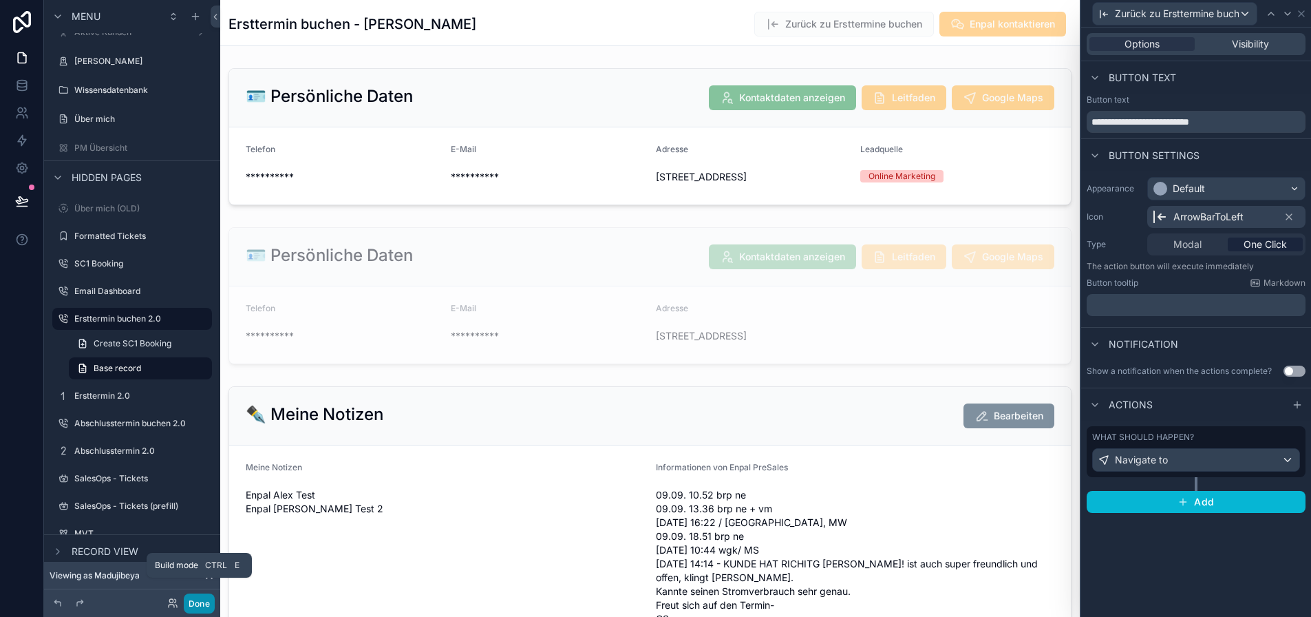
drag, startPoint x: 204, startPoint y: 599, endPoint x: 212, endPoint y: 596, distance: 8.1
click at [204, 599] on button "Done" at bounding box center [199, 603] width 31 height 20
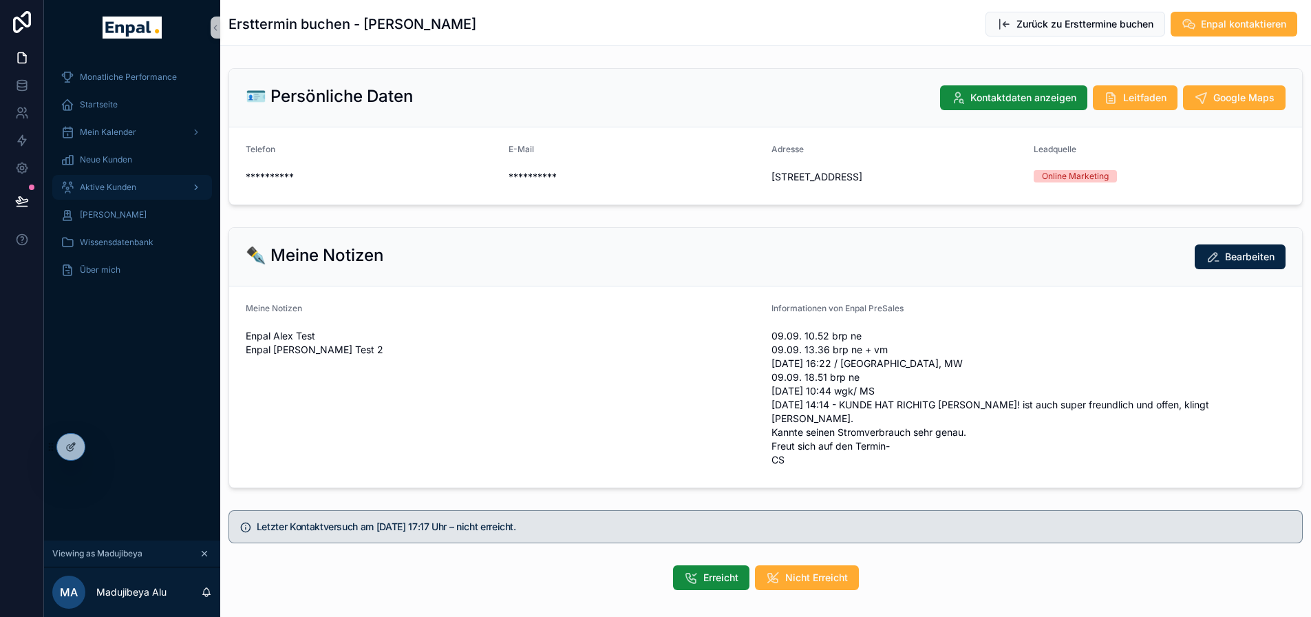
click at [114, 182] on span "Aktive Kunden" at bounding box center [108, 187] width 56 height 11
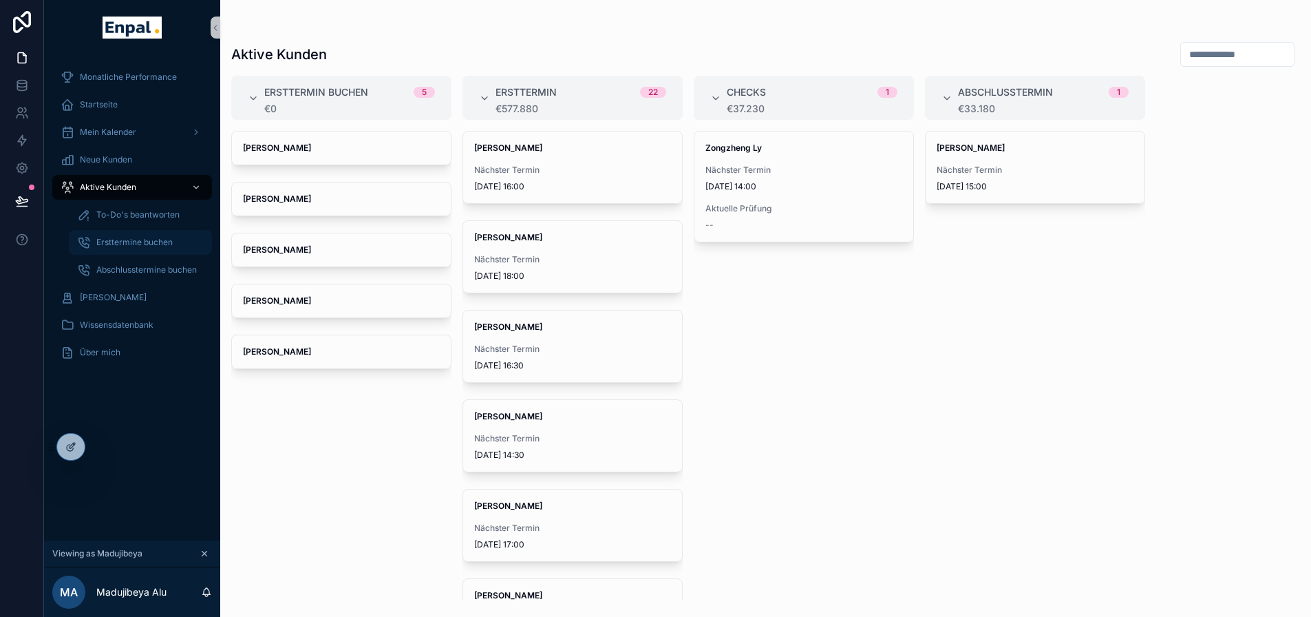
click at [163, 243] on span "Ersttermine buchen" at bounding box center [134, 242] width 76 height 11
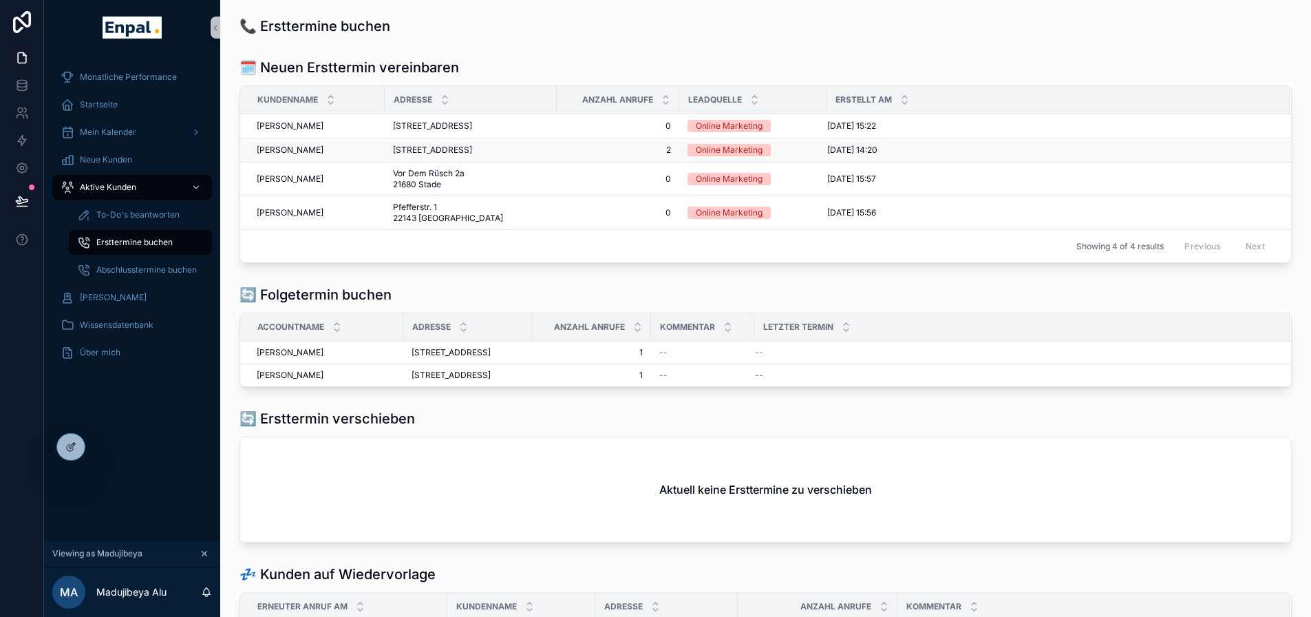
click at [329, 156] on div "[PERSON_NAME] [PERSON_NAME]" at bounding box center [317, 149] width 120 height 11
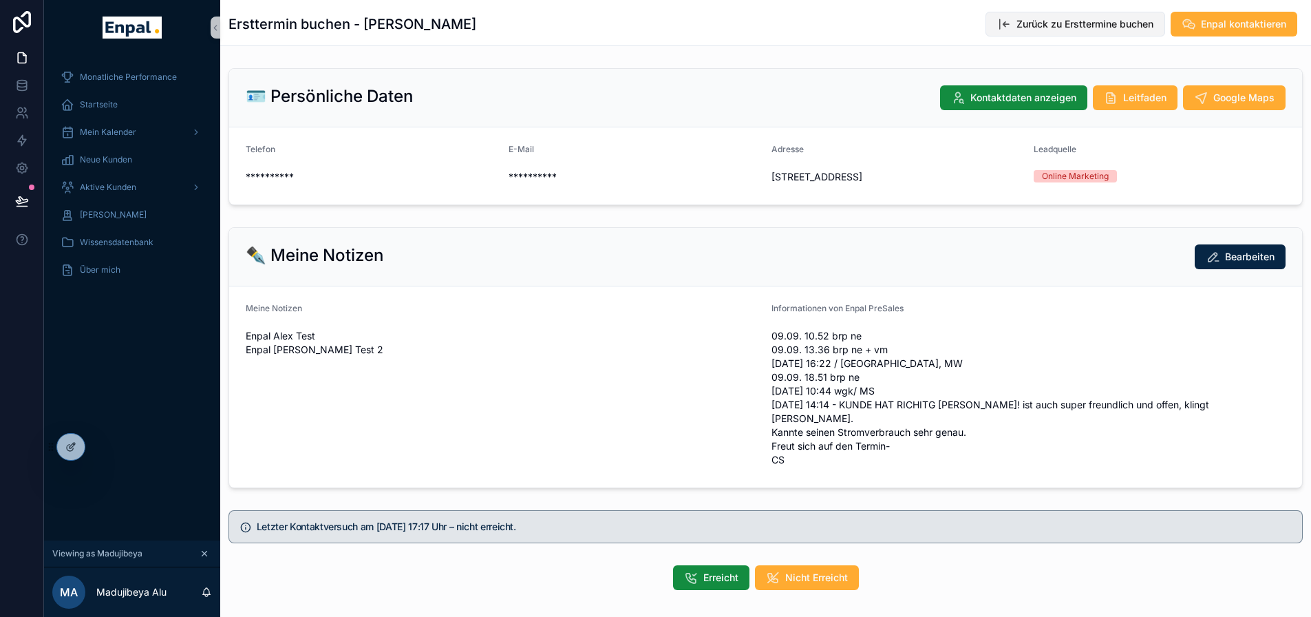
click at [1017, 28] on span "Zurück zu Ersttermine buchen" at bounding box center [1084, 24] width 137 height 14
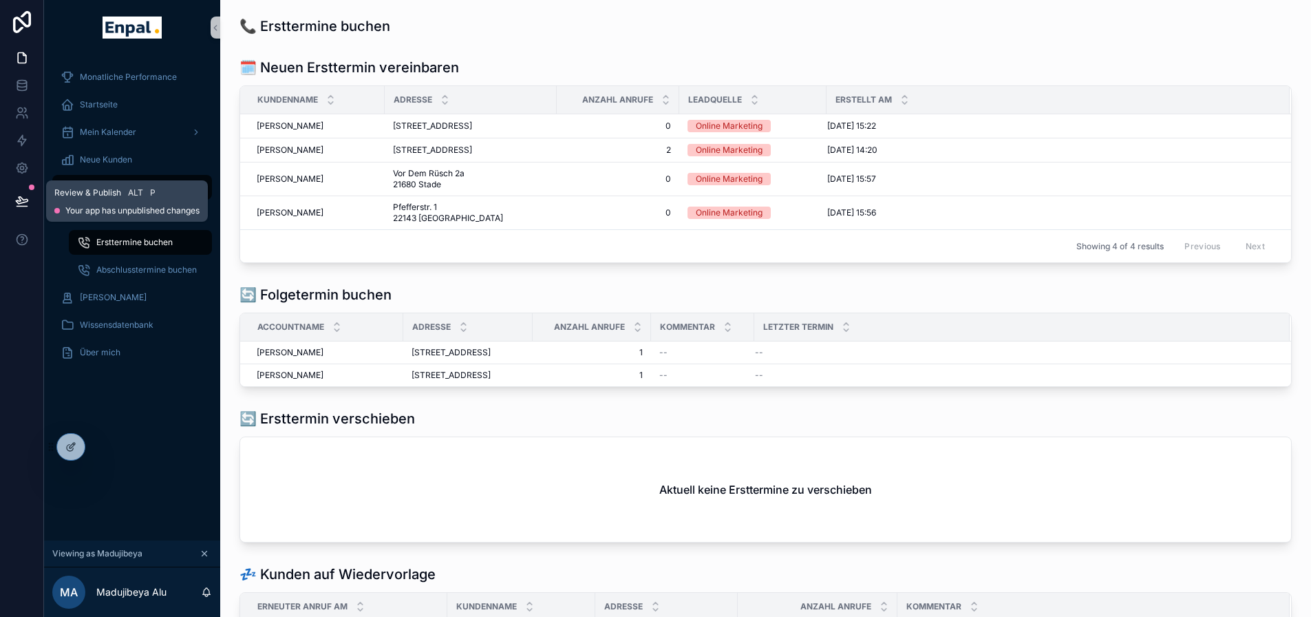
drag, startPoint x: 33, startPoint y: 198, endPoint x: 45, endPoint y: 200, distance: 12.6
click at [33, 198] on button at bounding box center [22, 201] width 30 height 39
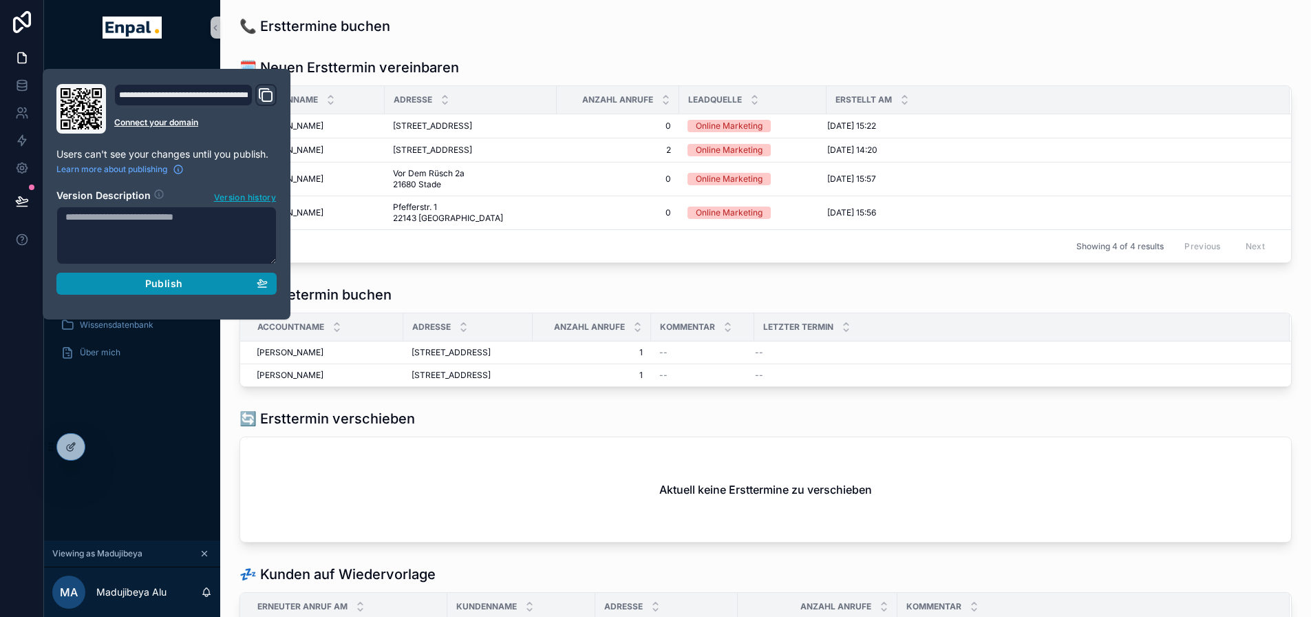
click at [152, 286] on span "Publish" at bounding box center [163, 283] width 37 height 12
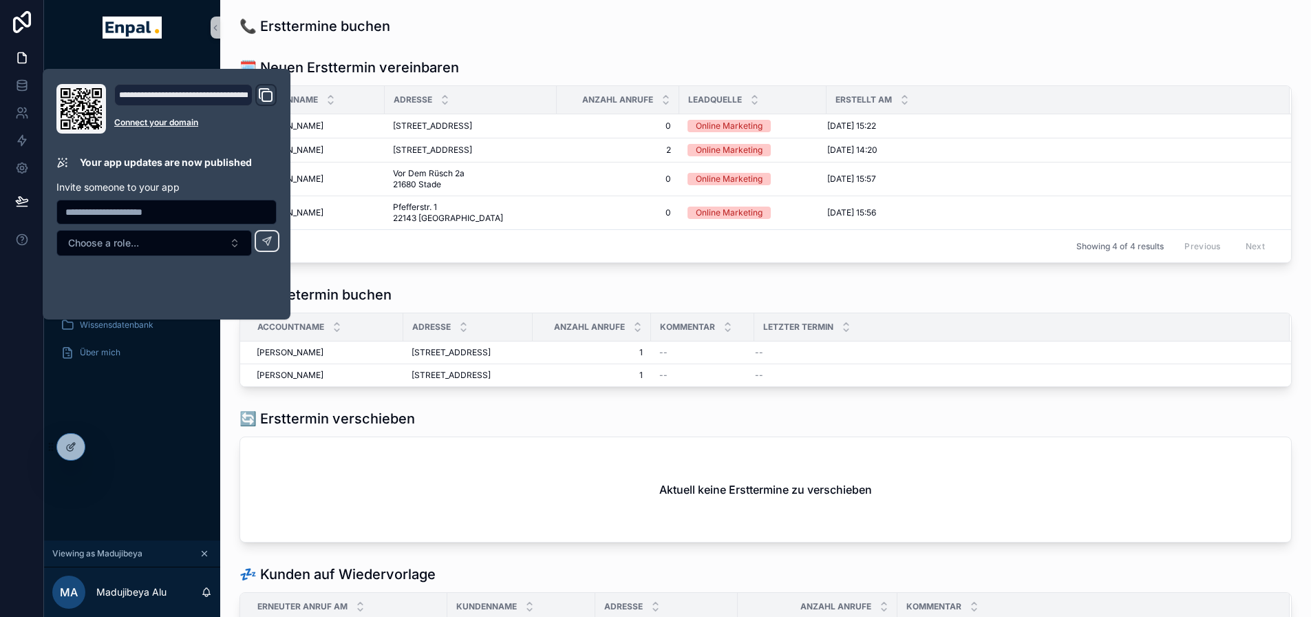
click at [196, 436] on div "Monatliche Performance Startseite Mein Kalender Neue Kunden Aktive Kunden To-Do…" at bounding box center [132, 297] width 176 height 485
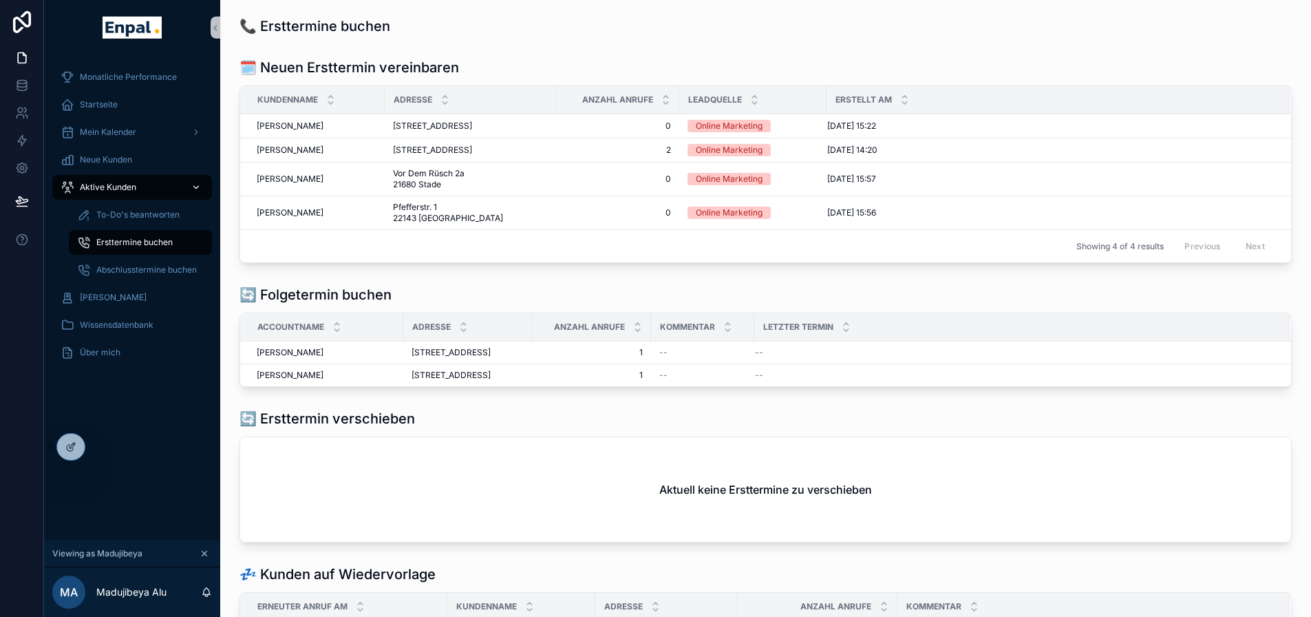
click at [154, 186] on div "Aktive Kunden" at bounding box center [132, 187] width 143 height 22
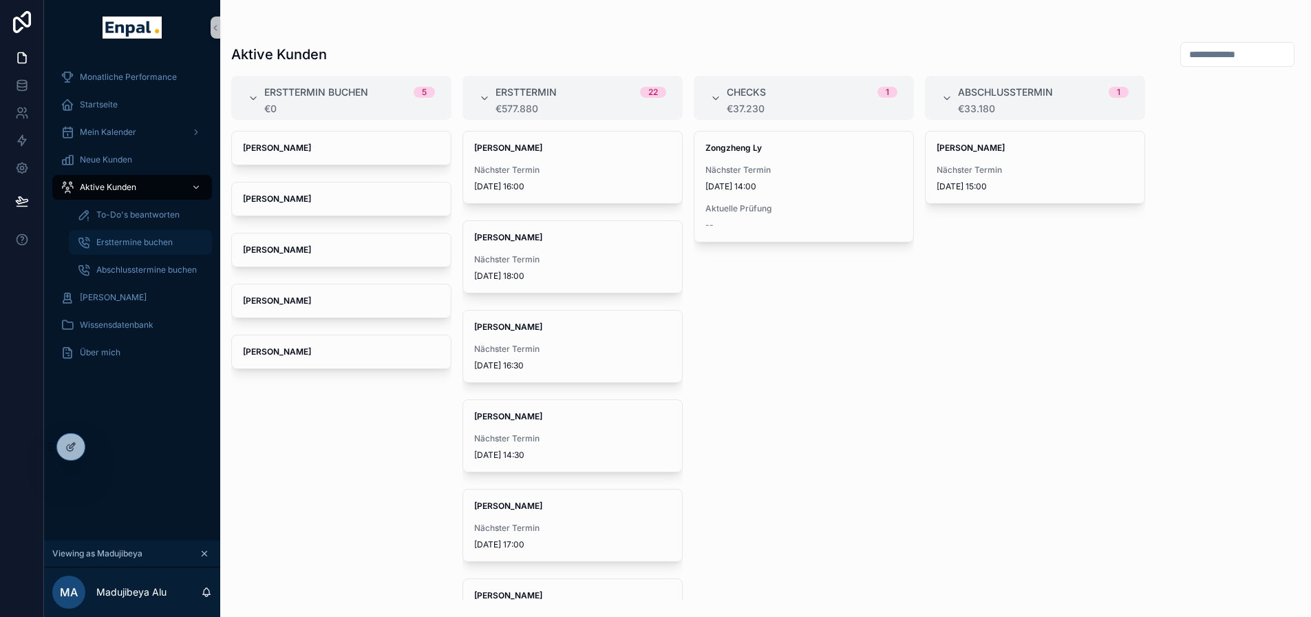
click at [134, 243] on span "Ersttermine buchen" at bounding box center [134, 242] width 76 height 11
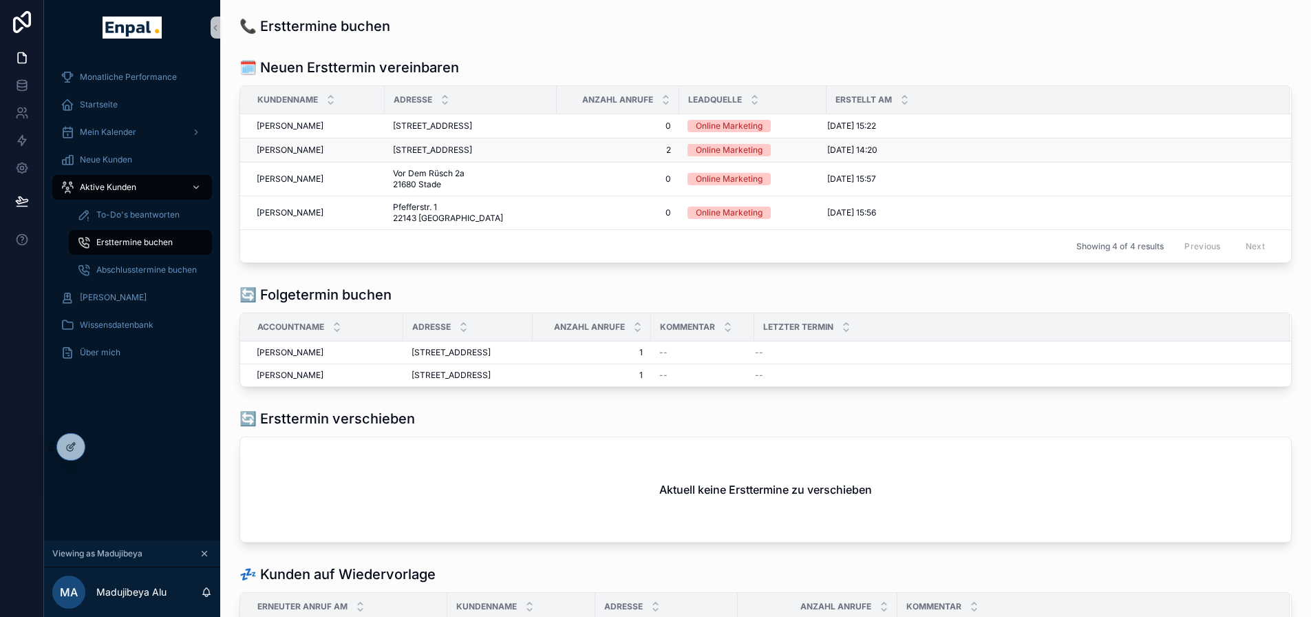
click at [433, 156] on span "[STREET_ADDRESS]" at bounding box center [432, 149] width 79 height 11
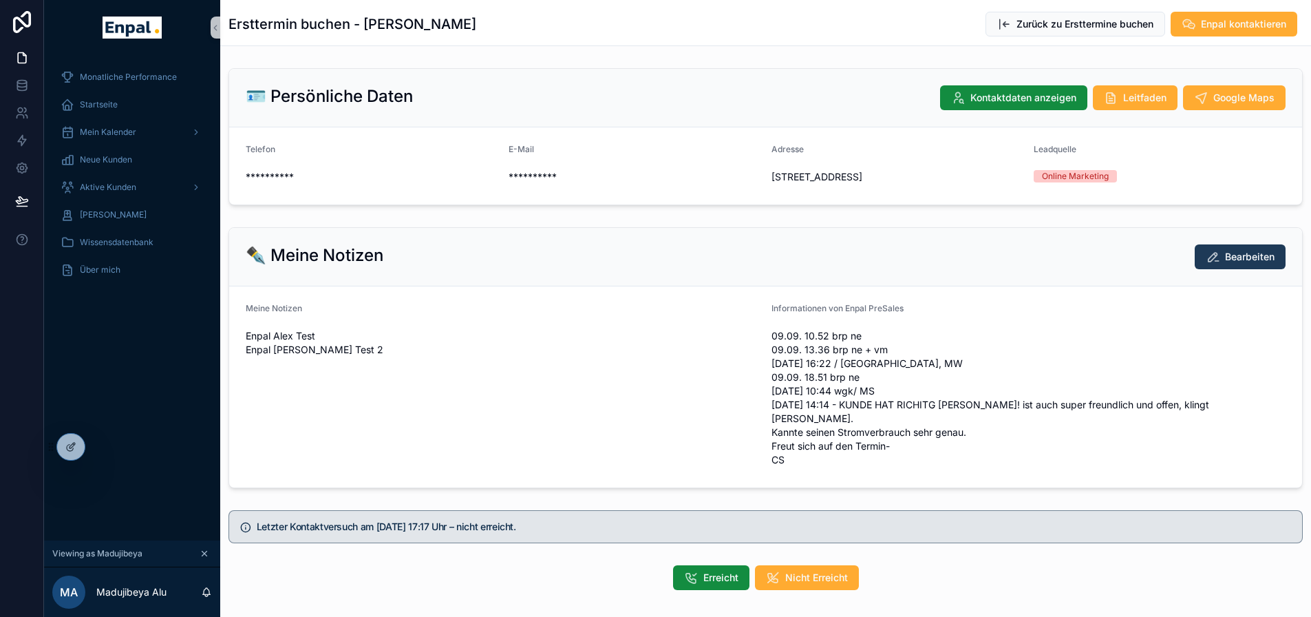
click at [1222, 269] on button "Bearbeiten" at bounding box center [1240, 256] width 91 height 25
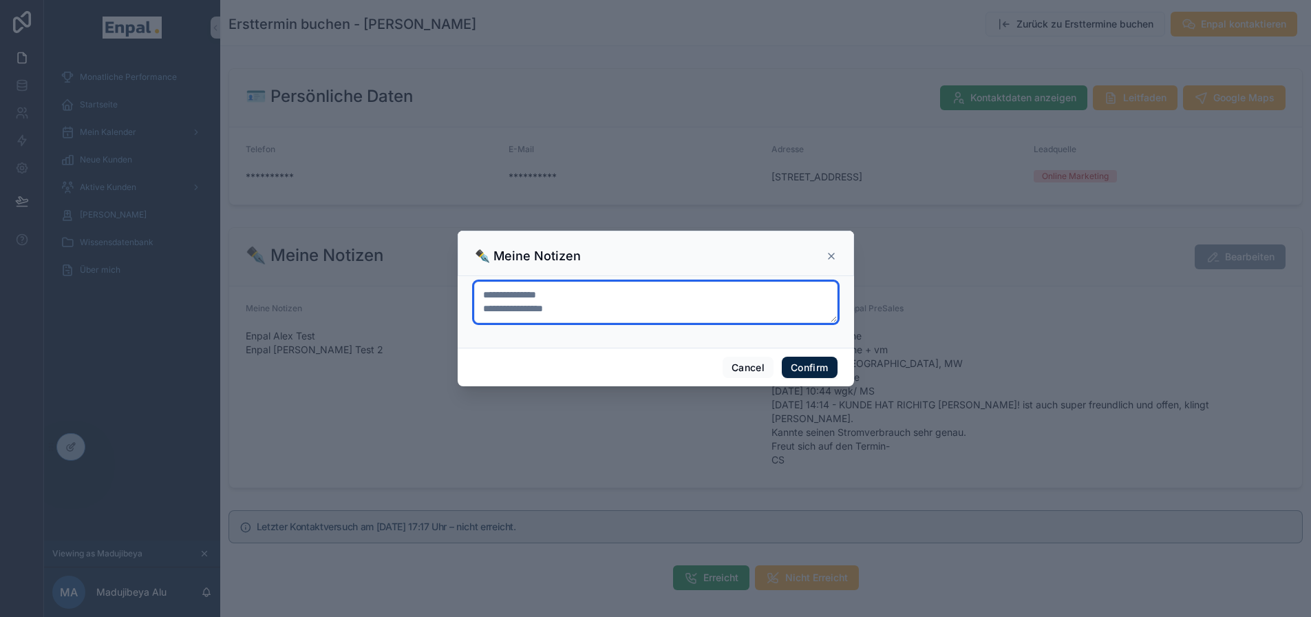
click at [572, 306] on textarea "**********" at bounding box center [655, 301] width 363 height 41
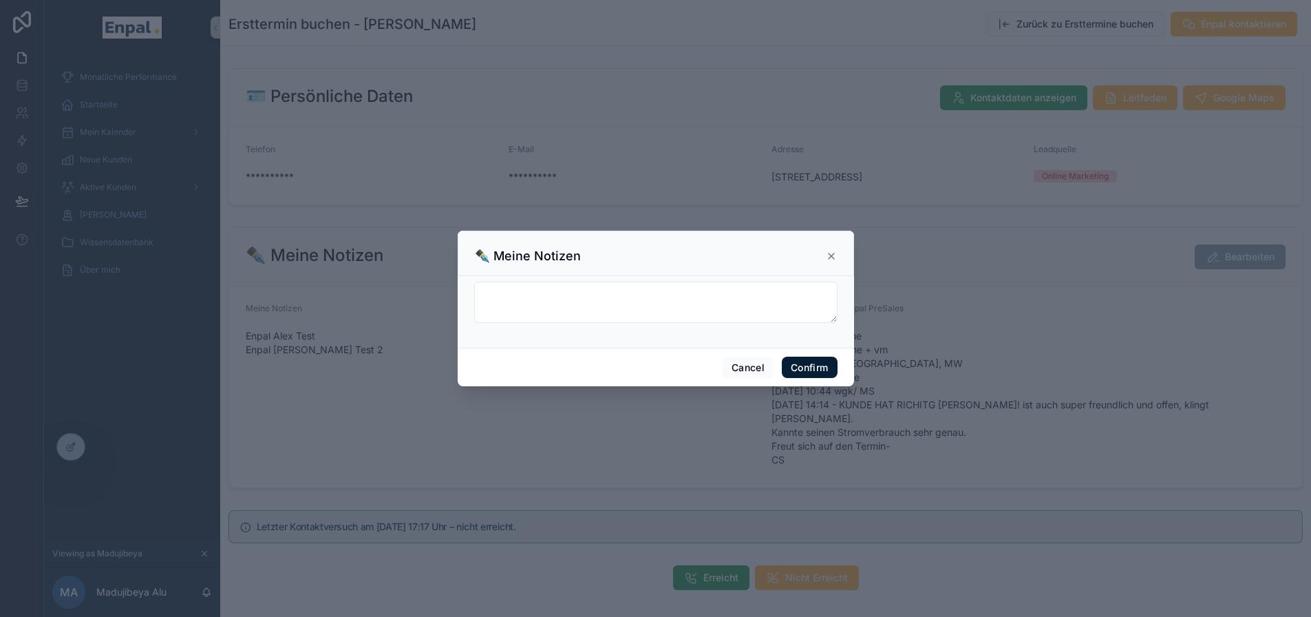
click at [804, 365] on button "Confirm" at bounding box center [809, 367] width 55 height 22
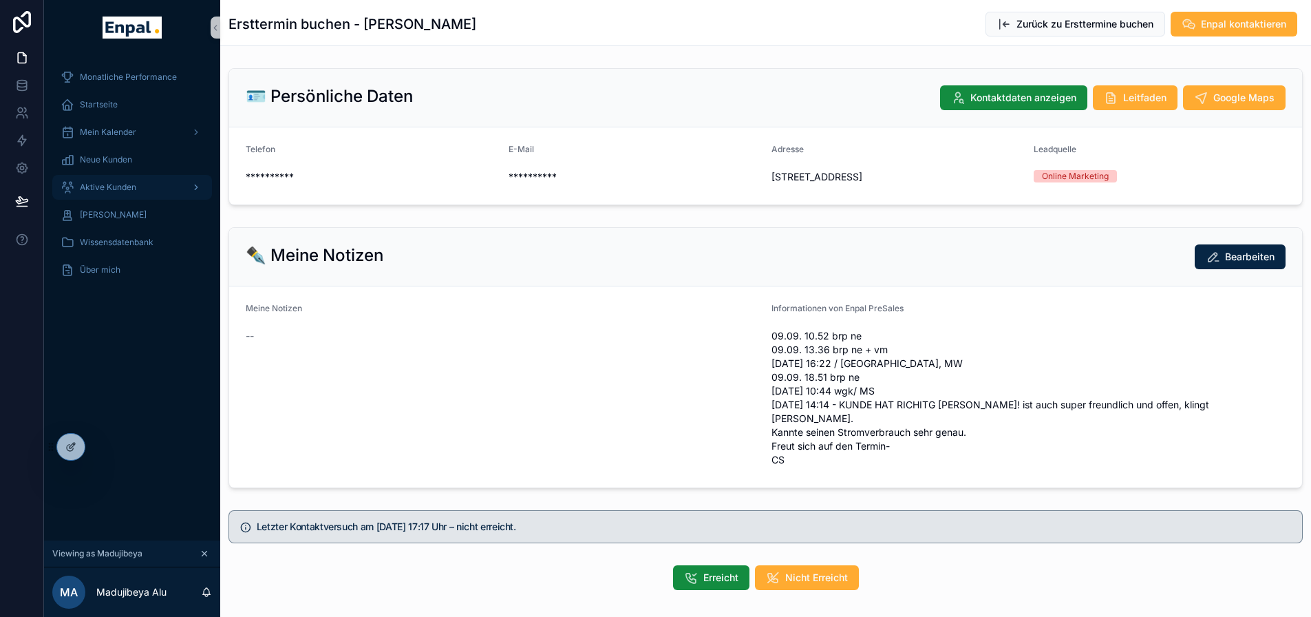
click at [122, 185] on span "Aktive Kunden" at bounding box center [108, 187] width 56 height 11
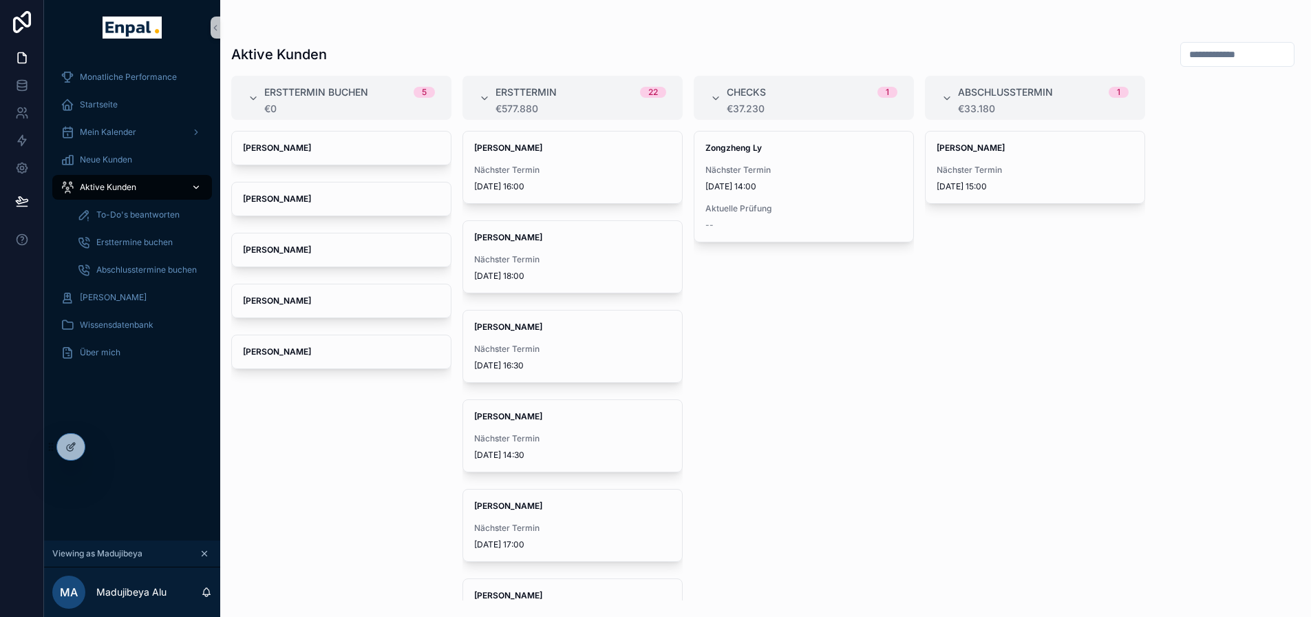
click at [125, 184] on span "Aktive Kunden" at bounding box center [108, 187] width 56 height 11
